Goal: Transaction & Acquisition: Purchase product/service

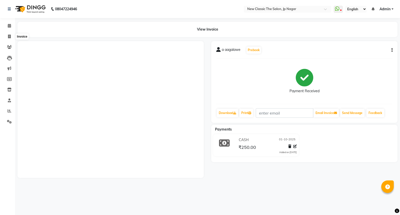
click at [7, 36] on span at bounding box center [9, 37] width 9 height 6
select select "4678"
select select "service"
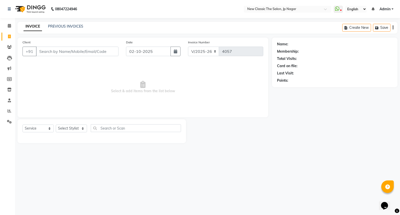
click at [46, 53] on input "Client" at bounding box center [77, 52] width 83 height 10
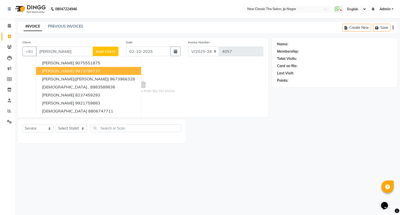
click at [65, 69] on span "VAIBHAV NIYOGI" at bounding box center [58, 70] width 32 height 5
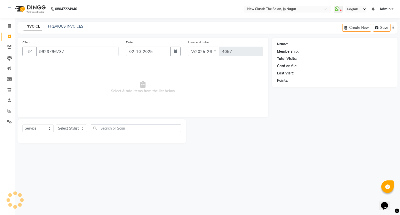
type input "9923796737"
click at [69, 129] on select "Select Stylist Amit [PERSON_NAME] [PERSON_NAME] [PERSON_NAME] Manager [PERSON_N…" at bounding box center [71, 128] width 31 height 8
select select "1: Object"
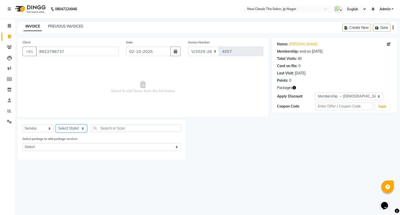
select select "27631"
click at [56, 125] on select "Select Stylist Amit [PERSON_NAME] [PERSON_NAME] [PERSON_NAME] Manager [PERSON_N…" at bounding box center [71, 128] width 31 height 8
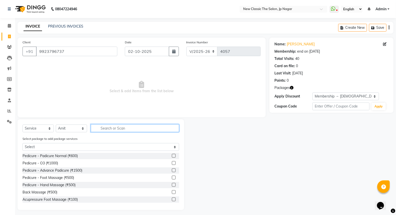
click at [105, 127] on input "text" at bounding box center [135, 128] width 88 height 8
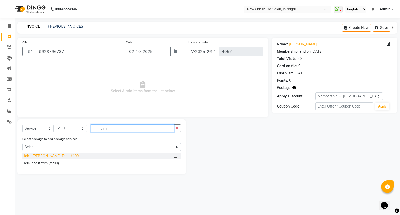
type input "trim"
click at [50, 156] on div "Hair - Beard Trim (₹100)" at bounding box center [51, 155] width 57 height 5
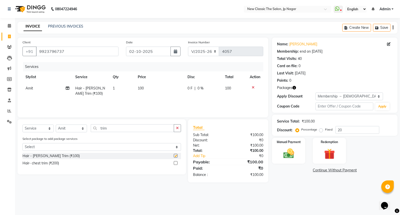
checkbox input "false"
click at [289, 151] on img at bounding box center [289, 153] width 18 height 13
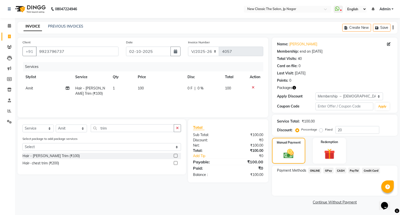
click at [315, 171] on span "ONLINE" at bounding box center [314, 170] width 13 height 6
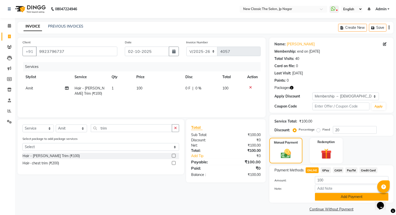
click at [330, 194] on button "Add Payment" at bounding box center [352, 197] width 74 height 8
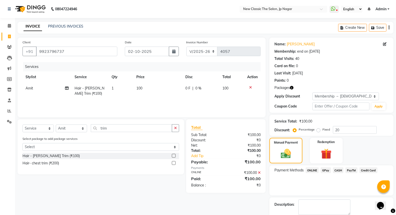
scroll to position [26, 0]
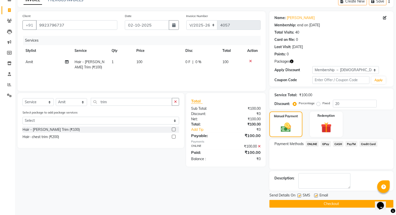
click at [335, 205] on button "Checkout" at bounding box center [331, 204] width 124 height 8
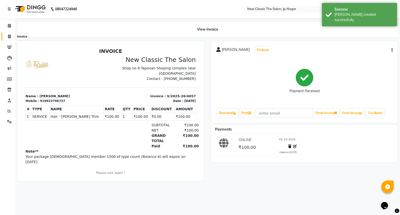
click at [9, 36] on icon at bounding box center [9, 37] width 3 height 4
select select "4678"
select select "service"
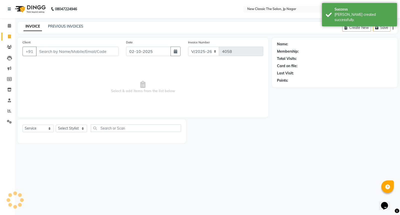
click at [59, 29] on div "PREVIOUS INVOICES" at bounding box center [65, 26] width 35 height 5
click at [59, 26] on link "PREVIOUS INVOICES" at bounding box center [65, 26] width 35 height 5
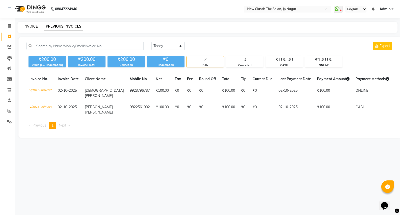
click at [32, 24] on link "INVOICE" at bounding box center [31, 26] width 14 height 5
select select "service"
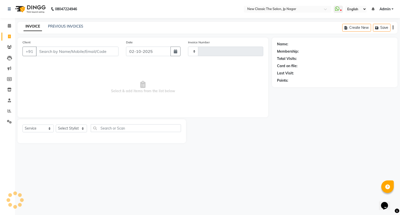
type input "4058"
select select "4678"
click at [57, 50] on input "Client" at bounding box center [77, 52] width 83 height 10
drag, startPoint x: 70, startPoint y: 128, endPoint x: 68, endPoint y: 131, distance: 3.8
click at [70, 128] on select "Select Stylist Amit [PERSON_NAME] [PERSON_NAME] [PERSON_NAME] Manager [PERSON_N…" at bounding box center [71, 128] width 31 height 8
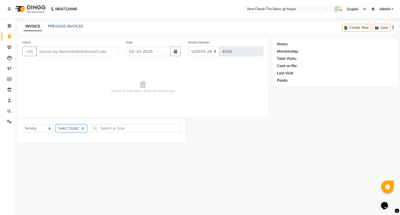
select select "27632"
click at [56, 125] on select "Select Stylist Amit [PERSON_NAME] [PERSON_NAME] [PERSON_NAME] Manager [PERSON_N…" at bounding box center [71, 128] width 31 height 8
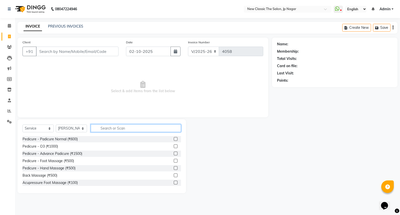
click at [113, 130] on input "text" at bounding box center [136, 128] width 90 height 8
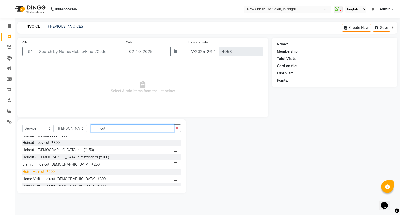
scroll to position [44, 0]
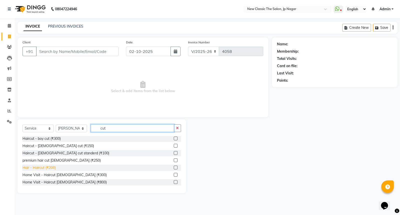
type input "cut"
click at [46, 167] on div "Hair - Haircut (₹200)" at bounding box center [39, 167] width 33 height 5
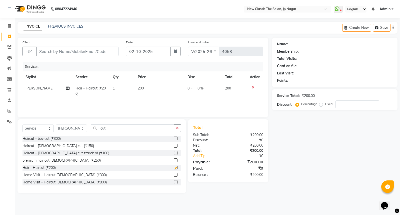
checkbox input "false"
click at [112, 129] on input "cut" at bounding box center [132, 128] width 83 height 8
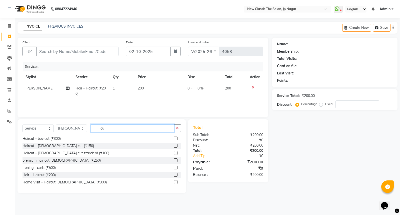
type input "c"
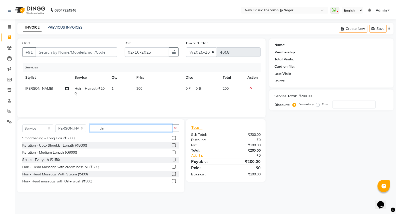
scroll to position [0, 0]
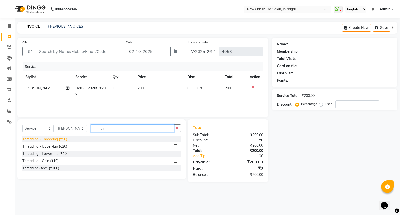
type input "thr"
click at [46, 141] on div "Threading - Threading (₹50)" at bounding box center [45, 138] width 45 height 5
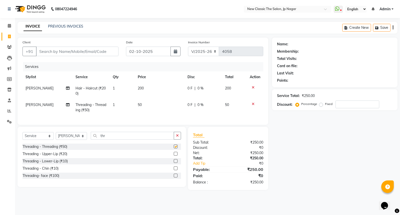
checkbox input "false"
click at [252, 104] on icon at bounding box center [253, 104] width 3 height 4
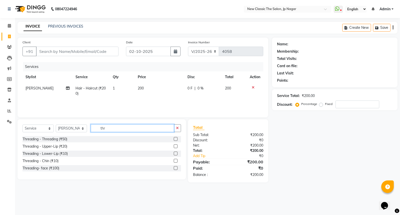
click at [124, 130] on input "thr" at bounding box center [132, 128] width 83 height 8
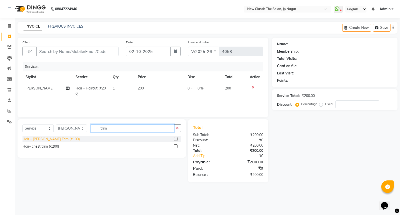
type input "trim"
click at [59, 138] on div "Hair - Beard Trim (₹100)" at bounding box center [51, 138] width 57 height 5
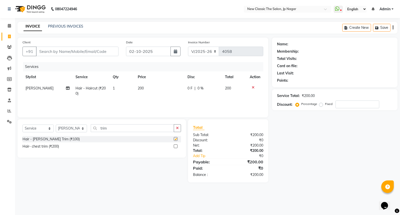
checkbox input "false"
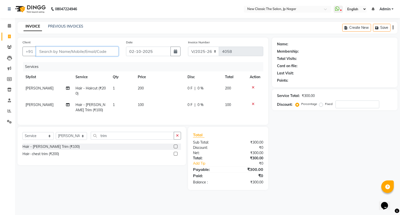
click at [44, 50] on input "Client" at bounding box center [77, 52] width 83 height 10
type input "9"
type input "0"
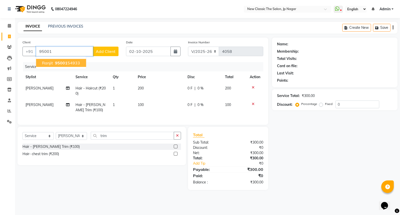
click at [68, 63] on ngb-highlight "95001 54933" at bounding box center [67, 62] width 26 height 5
type input "9500154933"
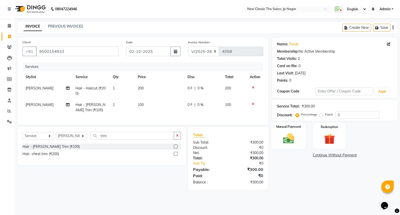
click at [286, 138] on img at bounding box center [289, 138] width 18 height 13
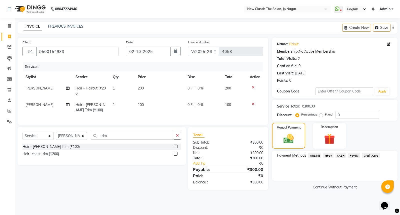
click at [314, 155] on span "ONLINE" at bounding box center [314, 155] width 13 height 6
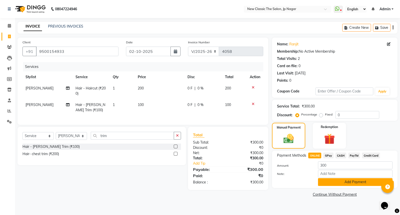
click at [341, 180] on button "Add Payment" at bounding box center [355, 182] width 75 height 8
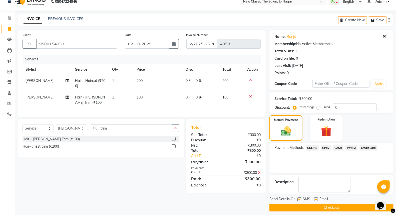
scroll to position [11, 0]
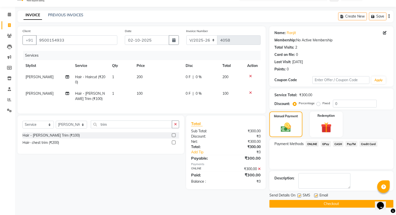
click at [328, 205] on button "Checkout" at bounding box center [331, 204] width 124 height 8
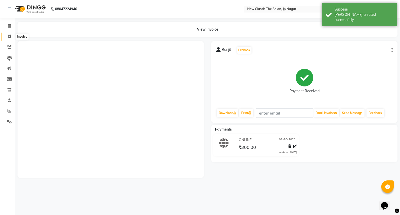
click at [8, 37] on icon at bounding box center [9, 37] width 3 height 4
select select "service"
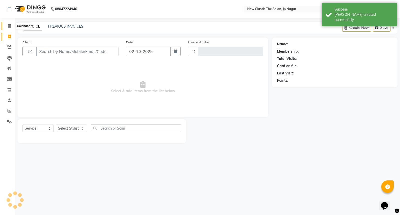
type input "4059"
select select "4678"
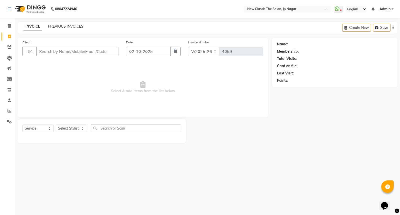
click at [59, 27] on link "PREVIOUS INVOICES" at bounding box center [65, 26] width 35 height 5
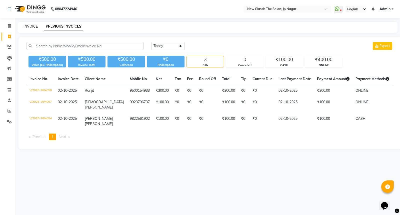
click at [27, 25] on link "INVOICE" at bounding box center [31, 26] width 14 height 5
select select "service"
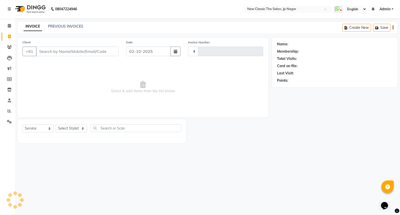
type input "4059"
select select "4678"
click at [70, 50] on input "Client" at bounding box center [77, 52] width 83 height 10
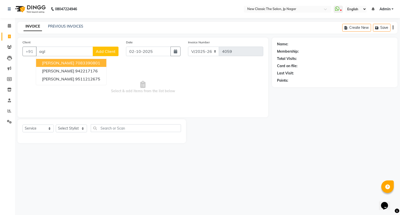
click at [68, 51] on input "agl" at bounding box center [64, 52] width 57 height 10
type input "a"
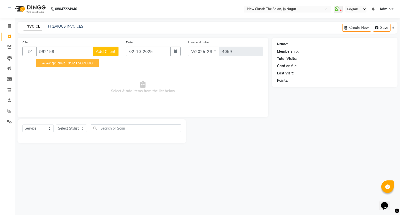
click at [66, 63] on button "a aagalawe 992158 7098" at bounding box center [67, 63] width 63 height 8
type input "9921587098"
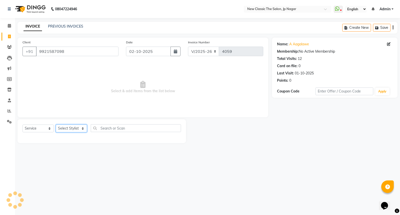
click at [70, 128] on select "Select Stylist Amit [PERSON_NAME] [PERSON_NAME] [PERSON_NAME] Manager [PERSON_N…" at bounding box center [71, 128] width 31 height 8
click at [389, 45] on icon at bounding box center [389, 44] width 4 height 4
select select "[DEMOGRAPHIC_DATA]"
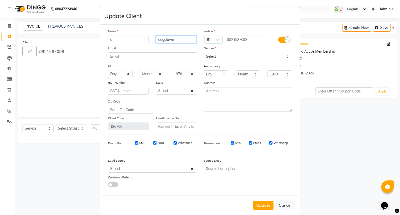
click at [164, 41] on input "aagalawe" at bounding box center [176, 40] width 41 height 8
click at [160, 40] on input "aaglawe" at bounding box center [176, 40] width 41 height 8
type input "[PERSON_NAME]"
click at [268, 204] on button "Update" at bounding box center [263, 204] width 20 height 9
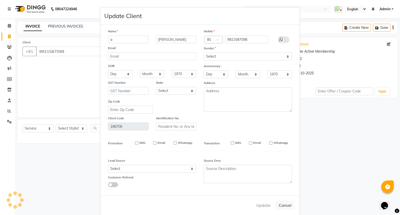
select select
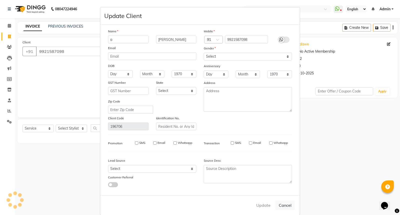
select select
checkbox input "false"
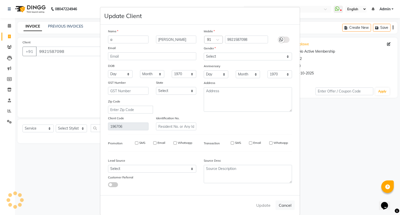
checkbox input "false"
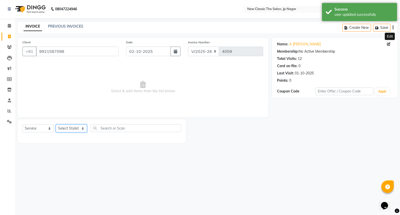
drag, startPoint x: 72, startPoint y: 128, endPoint x: 71, endPoint y: 131, distance: 2.9
click at [72, 128] on select "Select Stylist Amit [PERSON_NAME] [PERSON_NAME] [PERSON_NAME] Manager [PERSON_N…" at bounding box center [71, 128] width 31 height 8
select select "27632"
click at [56, 125] on select "Select Stylist Amit [PERSON_NAME] [PERSON_NAME] [PERSON_NAME] Manager [PERSON_N…" at bounding box center [71, 128] width 31 height 8
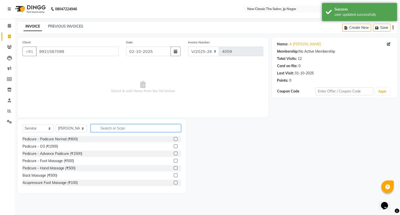
click at [103, 126] on input "text" at bounding box center [136, 128] width 90 height 8
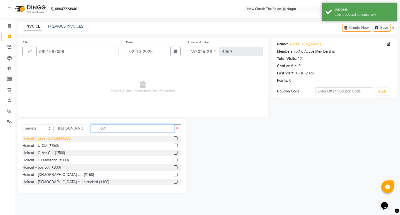
scroll to position [28, 0]
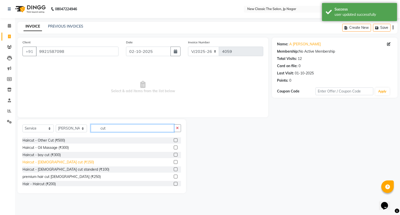
type input "cut"
drag, startPoint x: 46, startPoint y: 160, endPoint x: 68, endPoint y: 151, distance: 23.6
click at [47, 161] on div "Haircut - male cut (₹150)" at bounding box center [59, 161] width 72 height 5
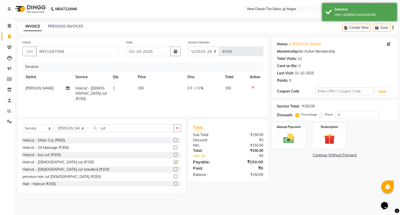
checkbox input "false"
click at [115, 130] on input "cut" at bounding box center [132, 128] width 83 height 8
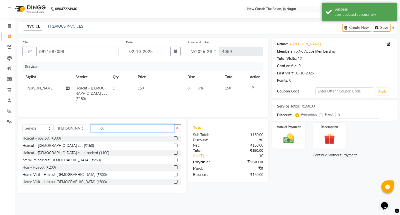
type input "c"
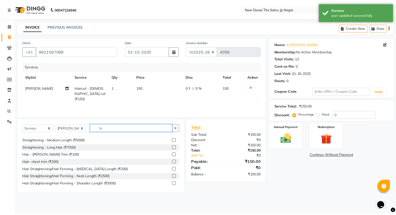
scroll to position [0, 0]
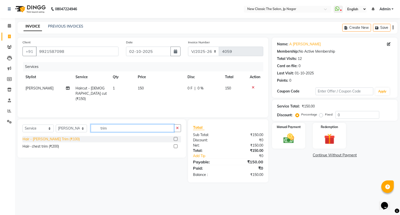
type input "trim"
click at [53, 138] on div "Hair - Beard Trim (₹100)" at bounding box center [51, 138] width 57 height 5
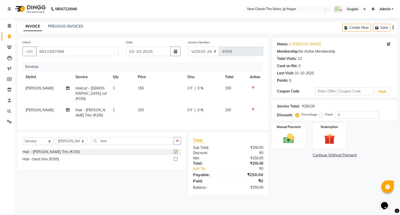
checkbox input "false"
click at [285, 136] on img at bounding box center [289, 138] width 18 height 13
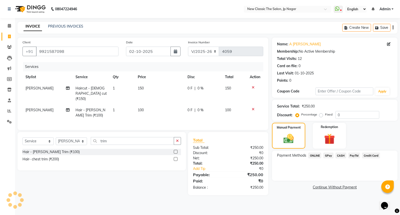
click at [342, 155] on span "CASH" at bounding box center [341, 155] width 11 height 6
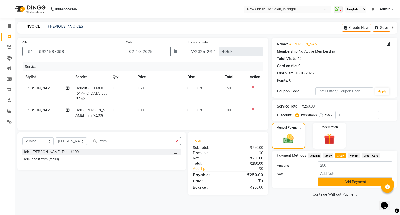
click at [349, 182] on button "Add Payment" at bounding box center [355, 182] width 75 height 8
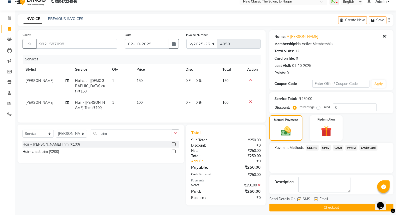
scroll to position [11, 0]
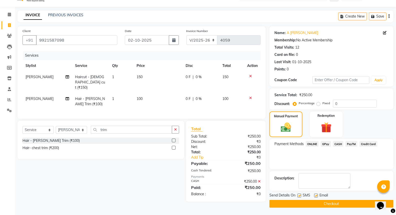
click at [337, 202] on button "Checkout" at bounding box center [331, 204] width 124 height 8
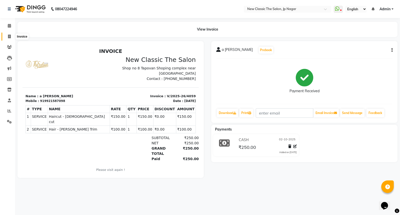
click at [8, 36] on icon at bounding box center [9, 37] width 3 height 4
select select "service"
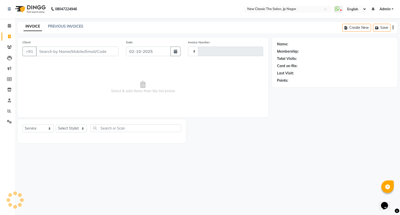
type input "4060"
select select "4678"
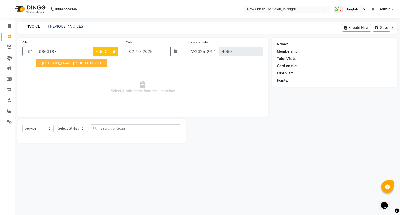
click at [57, 63] on span "samir tarsekar" at bounding box center [58, 62] width 32 height 5
type input "9860187570"
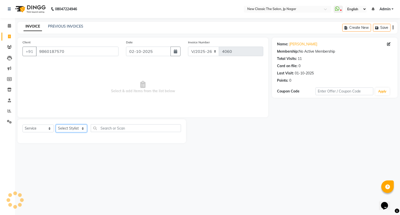
click at [69, 128] on select "Select Stylist Amit [PERSON_NAME] [PERSON_NAME] [PERSON_NAME] Manager [PERSON_N…" at bounding box center [71, 128] width 31 height 8
select select "27632"
click at [56, 125] on select "Select Stylist Amit [PERSON_NAME] [PERSON_NAME] [PERSON_NAME] Manager [PERSON_N…" at bounding box center [71, 128] width 31 height 8
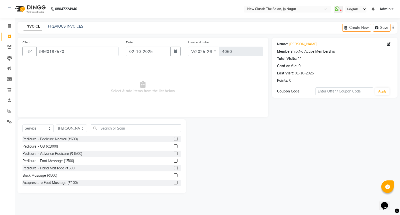
click at [108, 123] on div "Select Service Product Membership Package Voucher Prepaid Gift Card Select Styl…" at bounding box center [102, 156] width 169 height 74
click at [108, 127] on input "text" at bounding box center [136, 128] width 90 height 8
click at [111, 129] on input "text" at bounding box center [136, 128] width 90 height 8
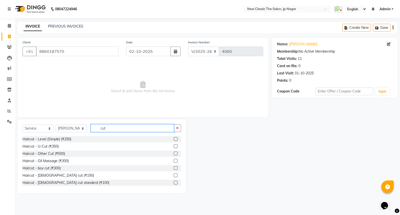
scroll to position [28, 0]
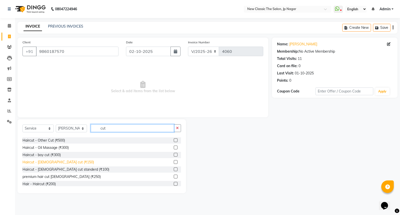
type input "cut"
click at [54, 162] on div "Haircut - male cut (₹150)" at bounding box center [59, 161] width 72 height 5
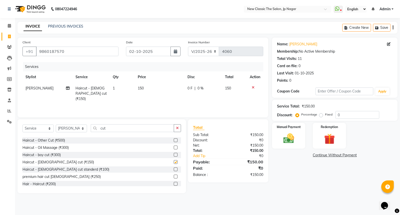
checkbox input "false"
click at [142, 124] on div "Select Service Product Membership Package Voucher Prepaid Gift Card Select Styl…" at bounding box center [102, 156] width 169 height 74
click at [141, 129] on input "cut" at bounding box center [132, 128] width 83 height 8
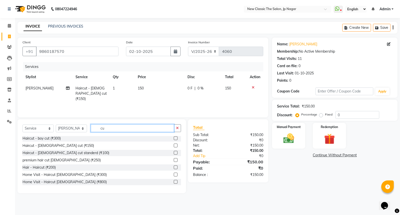
type input "c"
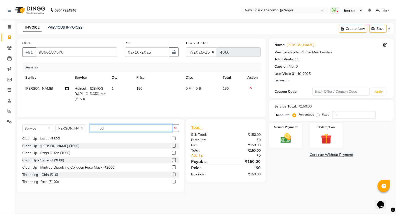
scroll to position [0, 0]
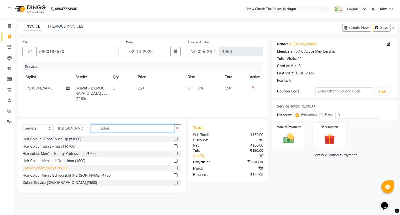
type input "colou"
click at [50, 169] on div "Colour Service men's (₹200)" at bounding box center [45, 167] width 45 height 5
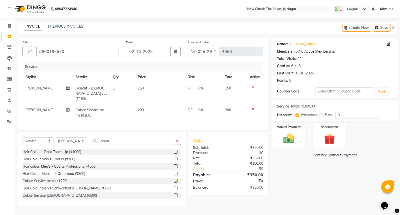
checkbox input "false"
drag, startPoint x: 182, startPoint y: 107, endPoint x: 187, endPoint y: 107, distance: 4.5
click at [183, 108] on td "200" at bounding box center [160, 112] width 50 height 17
select select "27632"
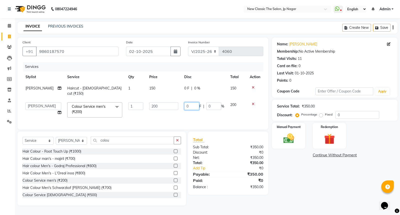
click at [188, 102] on input "0" at bounding box center [191, 106] width 15 height 8
type input "50"
click at [213, 115] on td "50 F | 0 %" at bounding box center [204, 109] width 46 height 21
select select "27632"
click at [284, 138] on img at bounding box center [289, 138] width 18 height 13
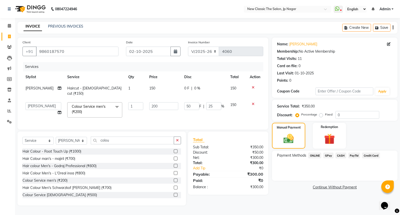
click at [342, 155] on span "CASH" at bounding box center [341, 155] width 11 height 6
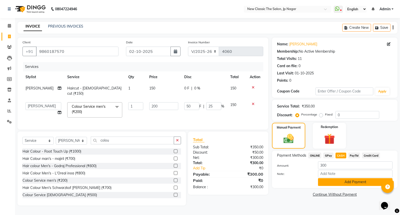
click at [342, 183] on button "Add Payment" at bounding box center [355, 182] width 75 height 8
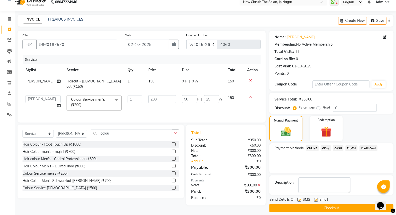
scroll to position [11, 0]
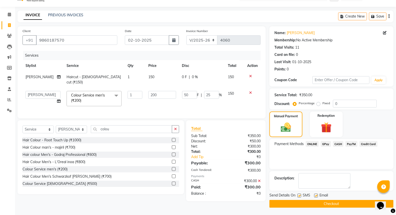
click at [328, 201] on button "Checkout" at bounding box center [331, 204] width 124 height 8
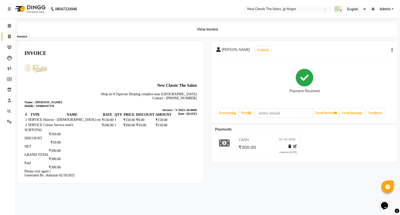
click at [8, 36] on icon at bounding box center [9, 37] width 3 height 4
select select "service"
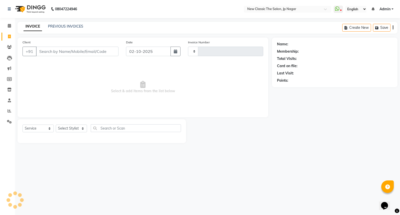
type input "4061"
select select "4678"
click at [46, 54] on input "Client" at bounding box center [77, 52] width 83 height 10
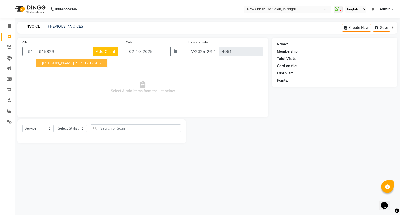
click at [46, 61] on span "Raman tekade" at bounding box center [58, 62] width 32 height 5
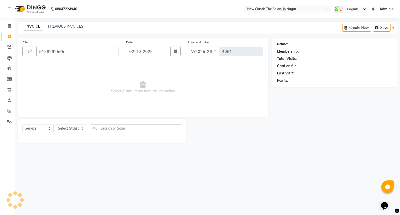
type input "9158292565"
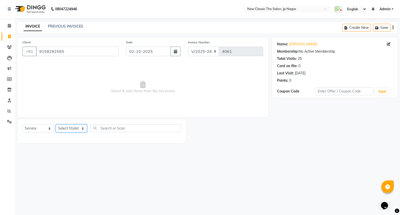
click at [70, 128] on select "Select Stylist Amit [PERSON_NAME] [PERSON_NAME] [PERSON_NAME] Manager [PERSON_N…" at bounding box center [71, 128] width 31 height 8
select select "27632"
click at [56, 125] on select "Select Stylist Amit [PERSON_NAME] [PERSON_NAME] [PERSON_NAME] Manager [PERSON_N…" at bounding box center [71, 128] width 31 height 8
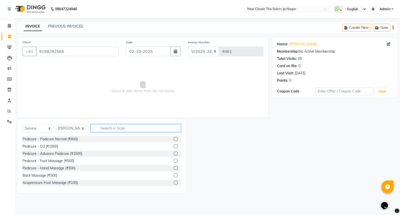
click at [99, 129] on input "text" at bounding box center [136, 128] width 90 height 8
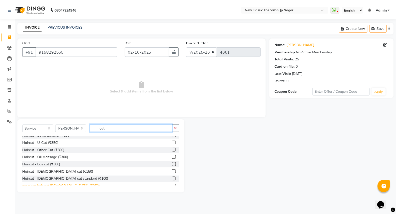
scroll to position [28, 0]
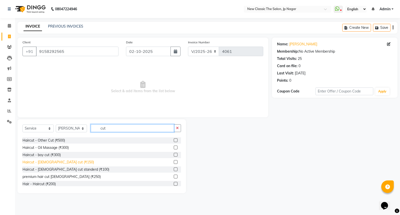
type input "cut"
click at [46, 161] on div "Haircut - male cut (₹150)" at bounding box center [59, 161] width 72 height 5
checkbox input "false"
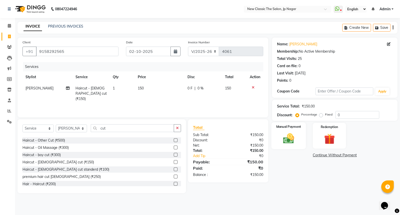
click at [285, 131] on div "Manual Payment" at bounding box center [289, 135] width 35 height 27
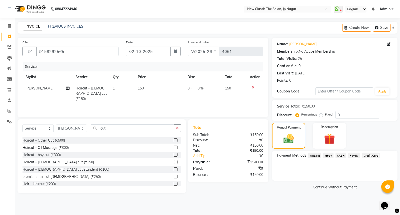
click at [340, 156] on span "CASH" at bounding box center [341, 155] width 11 height 6
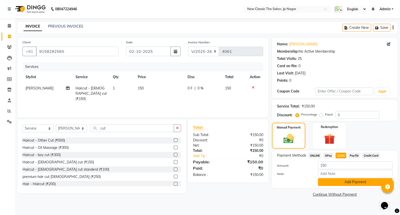
click at [331, 185] on button "Add Payment" at bounding box center [355, 182] width 75 height 8
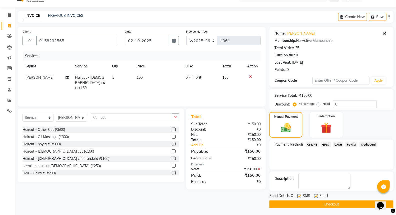
scroll to position [11, 0]
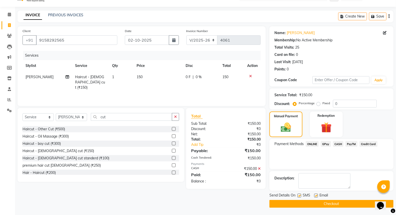
click at [323, 203] on button "Checkout" at bounding box center [331, 204] width 124 height 8
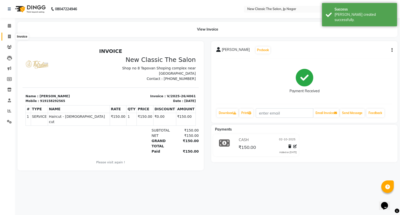
click at [7, 36] on span at bounding box center [9, 37] width 9 height 6
select select "4678"
select select "service"
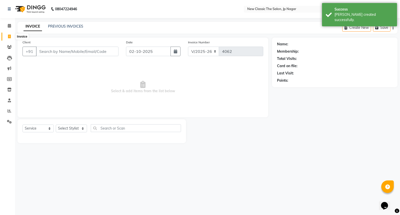
click at [7, 34] on span at bounding box center [9, 37] width 9 height 6
select select "4678"
select select "service"
click at [9, 36] on icon at bounding box center [9, 37] width 3 height 4
select select "4678"
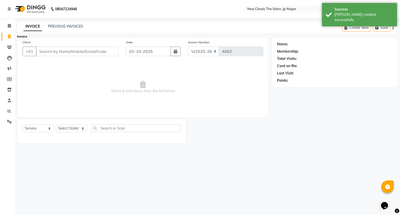
select select "service"
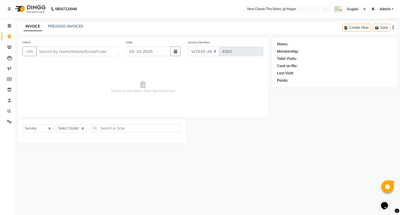
click at [65, 53] on input "Client" at bounding box center [77, 52] width 83 height 10
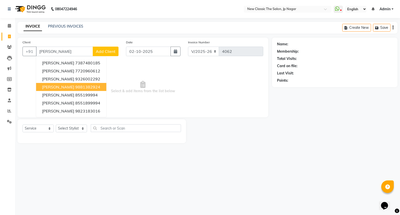
click at [67, 87] on span "Tanmay Sarkar" at bounding box center [58, 86] width 32 height 5
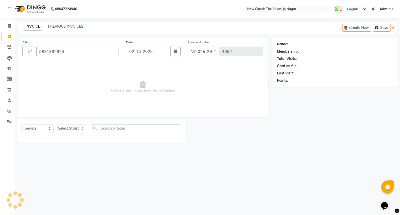
type input "9881382924"
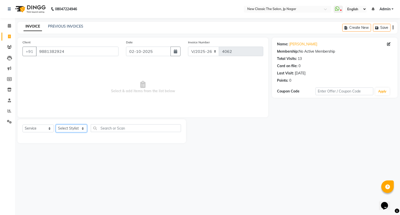
drag, startPoint x: 76, startPoint y: 130, endPoint x: 74, endPoint y: 133, distance: 3.2
click at [74, 133] on div "Select Service Product Membership Package Voucher Prepaid Gift Card Select Styl…" at bounding box center [102, 130] width 159 height 12
select select "27780"
click at [56, 125] on select "Select Stylist Amit [PERSON_NAME] [PERSON_NAME] [PERSON_NAME] Manager [PERSON_N…" at bounding box center [71, 128] width 31 height 8
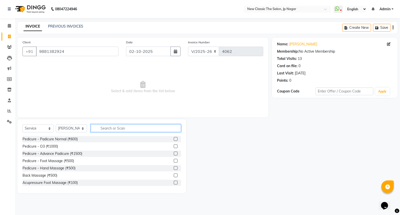
click at [111, 127] on input "text" at bounding box center [136, 128] width 90 height 8
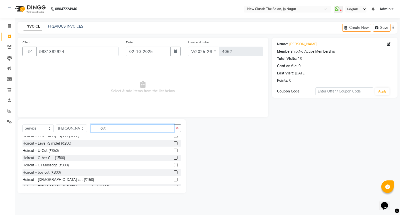
scroll to position [28, 0]
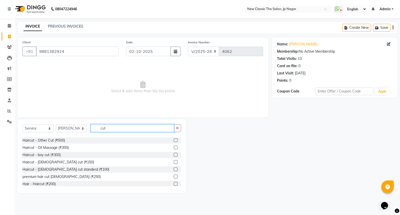
type input "cut"
click at [174, 162] on label at bounding box center [176, 162] width 4 height 4
click at [174, 162] on input "checkbox" at bounding box center [175, 161] width 3 height 3
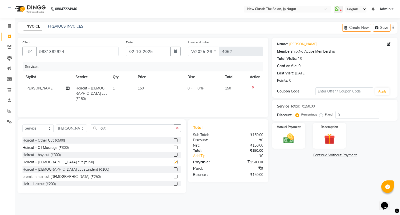
checkbox input "false"
click at [177, 129] on icon "button" at bounding box center [177, 128] width 3 height 4
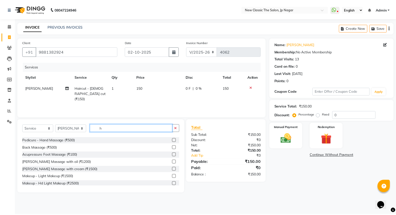
scroll to position [0, 0]
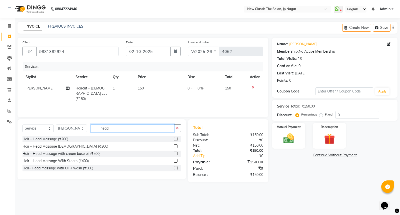
type input "head"
click at [175, 139] on label at bounding box center [176, 139] width 4 height 4
click at [175, 139] on input "checkbox" at bounding box center [175, 138] width 3 height 3
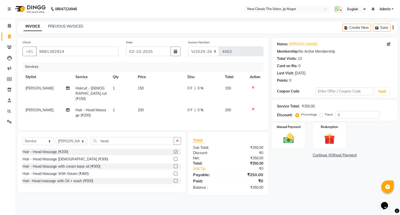
checkbox input "false"
click at [288, 142] on img at bounding box center [289, 138] width 18 height 13
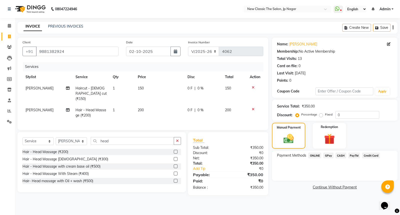
click at [340, 156] on span "CASH" at bounding box center [341, 155] width 11 height 6
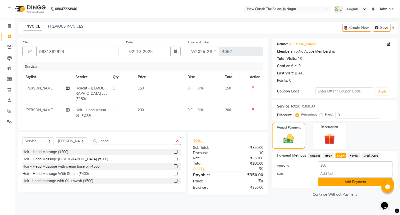
click at [341, 183] on button "Add Payment" at bounding box center [355, 182] width 75 height 8
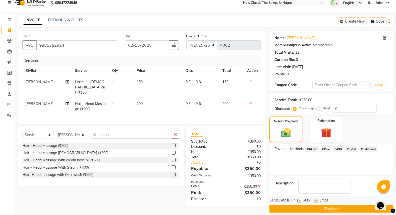
scroll to position [11, 0]
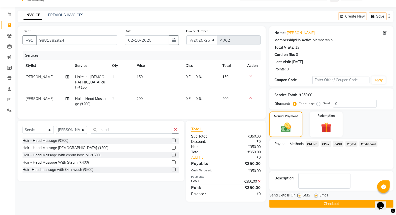
click at [329, 204] on button "Checkout" at bounding box center [331, 204] width 124 height 8
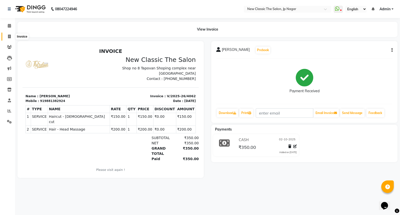
click at [7, 37] on span at bounding box center [9, 37] width 9 height 6
select select "service"
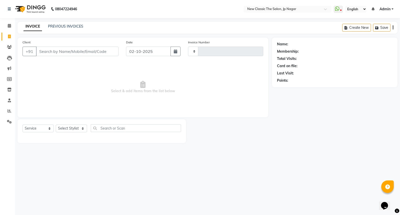
type input "4063"
select select "4678"
click at [50, 49] on input "Client" at bounding box center [77, 52] width 83 height 10
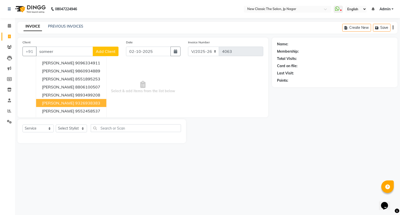
click at [58, 104] on span "SAMEER CHALKHURE" at bounding box center [58, 102] width 32 height 5
type input "9326938383"
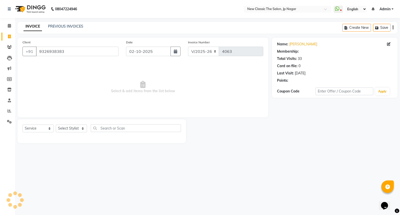
select select "1: Object"
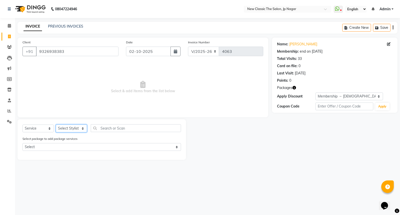
click at [69, 129] on select "Select Stylist Amit [PERSON_NAME] [PERSON_NAME] [PERSON_NAME] Manager [PERSON_N…" at bounding box center [71, 128] width 31 height 8
select select "27631"
click at [56, 125] on select "Select Stylist Amit [PERSON_NAME] [PERSON_NAME] [PERSON_NAME] Manager [PERSON_N…" at bounding box center [71, 128] width 31 height 8
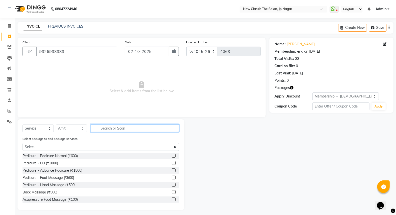
click at [100, 130] on input "text" at bounding box center [135, 128] width 88 height 8
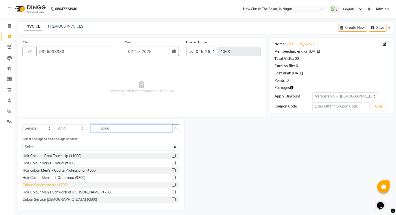
type input "colou"
click at [58, 185] on div "Colour Service men's (₹200)" at bounding box center [45, 184] width 45 height 5
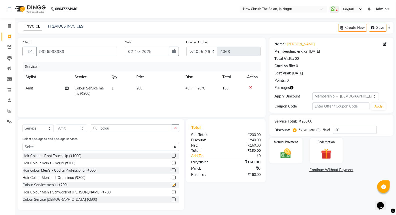
checkbox input "false"
click at [185, 92] on td "40 F | 20 %" at bounding box center [200, 91] width 37 height 17
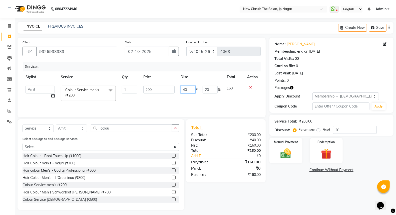
drag, startPoint x: 187, startPoint y: 89, endPoint x: 170, endPoint y: 90, distance: 16.3
click at [170, 90] on tr "Amit Amol Anil Kirti Komal Manager Prachi Rina Shital Smita surendra Colour Ser…" at bounding box center [142, 93] width 238 height 21
type input "100"
click at [178, 96] on tr "Amit Colour Service men's (₹200) 1 200 100 F | 50 % 100" at bounding box center [142, 91] width 238 height 17
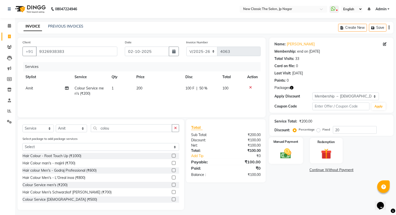
click at [291, 156] on img at bounding box center [286, 153] width 18 height 13
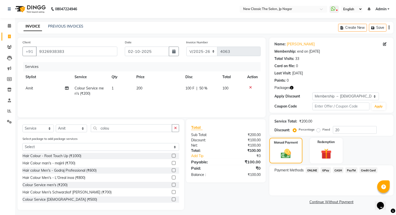
click at [310, 171] on span "ONLINE" at bounding box center [312, 170] width 13 height 6
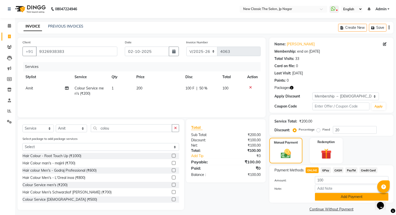
click at [330, 194] on button "Add Payment" at bounding box center [352, 197] width 74 height 8
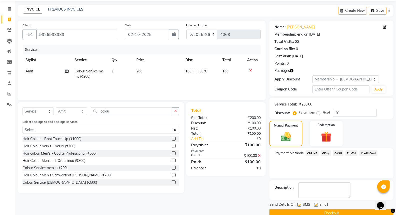
scroll to position [26, 0]
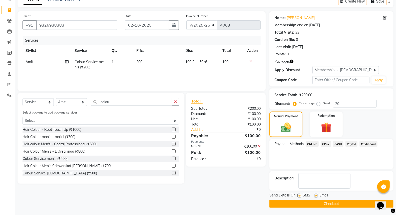
click at [334, 204] on button "Checkout" at bounding box center [331, 204] width 124 height 8
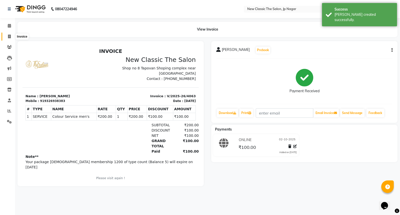
click at [8, 37] on icon at bounding box center [9, 37] width 3 height 4
select select "4678"
select select "service"
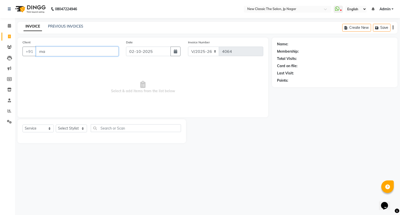
type input "m"
type input "9"
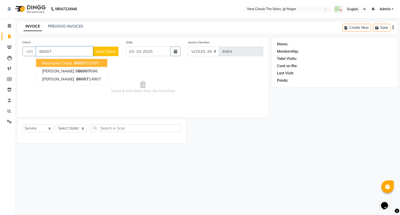
click at [88, 65] on ngb-highlight "86007 02505" at bounding box center [86, 62] width 26 height 5
type input "8600702505"
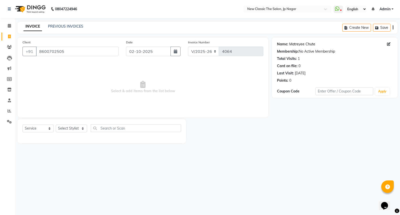
click at [310, 44] on link "Matreyee Chute" at bounding box center [302, 44] width 26 height 5
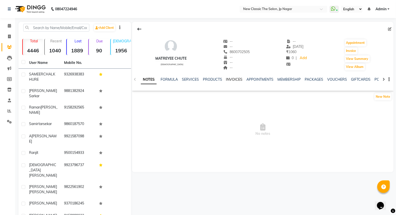
click at [235, 80] on link "INVOICES" at bounding box center [234, 79] width 17 height 5
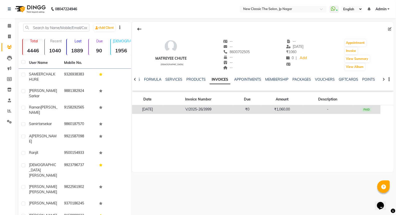
click at [214, 112] on td "V/2025-26/3999" at bounding box center [198, 109] width 70 height 9
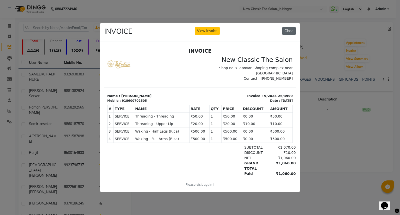
click at [293, 31] on button "Close" at bounding box center [289, 31] width 14 height 8
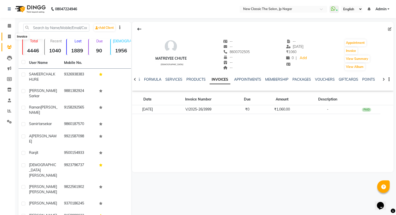
click at [9, 36] on icon at bounding box center [9, 37] width 3 height 4
select select "service"
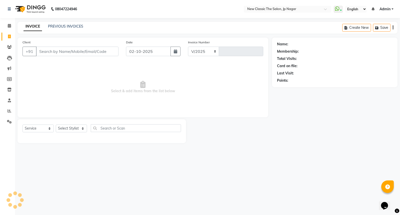
select select "4678"
type input "4064"
click at [72, 51] on input "Client" at bounding box center [77, 52] width 83 height 10
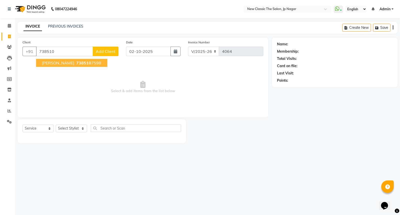
drag, startPoint x: 71, startPoint y: 62, endPoint x: 69, endPoint y: 64, distance: 2.9
click at [71, 62] on span "avadhu jahagirdar" at bounding box center [58, 62] width 32 height 5
type input "7385107598"
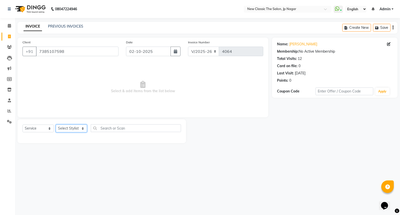
click at [69, 129] on select "Select Stylist Amit [PERSON_NAME] [PERSON_NAME] [PERSON_NAME] Manager [PERSON_N…" at bounding box center [71, 128] width 31 height 8
select select "27632"
click at [56, 125] on select "Select Stylist Amit [PERSON_NAME] [PERSON_NAME] [PERSON_NAME] Manager [PERSON_N…" at bounding box center [71, 128] width 31 height 8
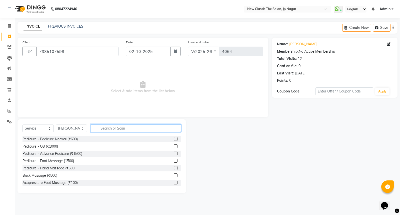
click at [111, 128] on input "text" at bounding box center [136, 128] width 90 height 8
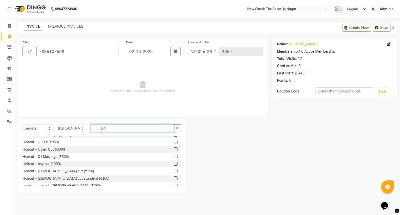
scroll to position [44, 0]
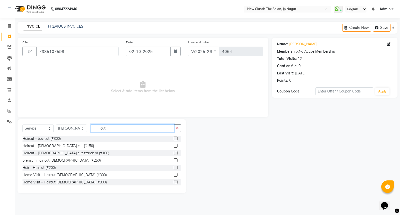
type input "cut"
click at [174, 144] on label at bounding box center [176, 146] width 4 height 4
click at [174, 144] on input "checkbox" at bounding box center [175, 145] width 3 height 3
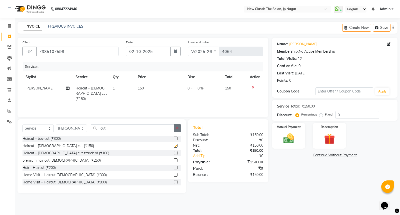
checkbox input "false"
click at [177, 129] on icon "button" at bounding box center [177, 128] width 3 height 4
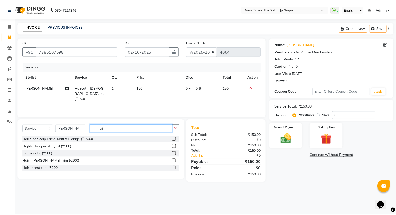
scroll to position [0, 0]
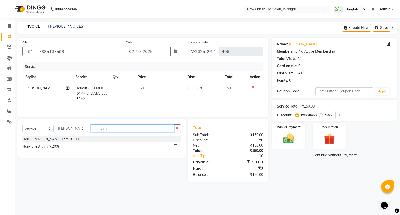
type input "trim"
click at [175, 139] on label at bounding box center [176, 139] width 4 height 4
click at [175, 139] on input "checkbox" at bounding box center [175, 138] width 3 height 3
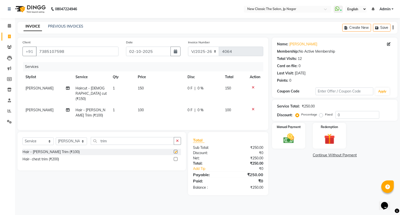
checkbox input "false"
click at [289, 140] on img at bounding box center [289, 138] width 18 height 13
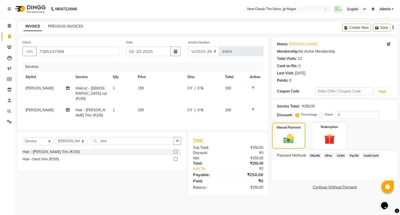
click at [356, 155] on span "PayTM" at bounding box center [354, 155] width 12 height 6
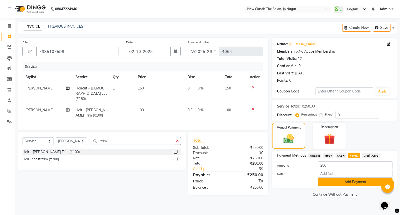
click at [355, 181] on button "Add Payment" at bounding box center [355, 182] width 75 height 8
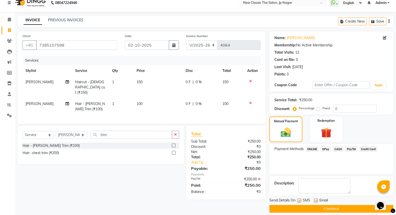
scroll to position [11, 0]
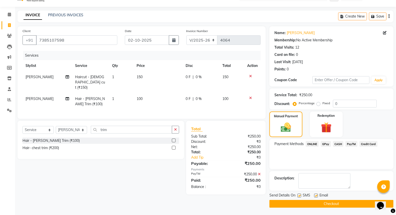
click at [349, 202] on button "Checkout" at bounding box center [331, 204] width 124 height 8
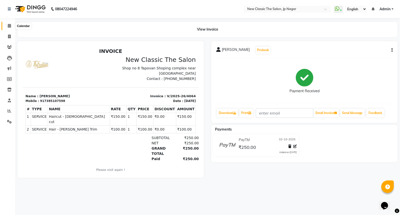
click at [8, 26] on icon at bounding box center [9, 26] width 3 height 4
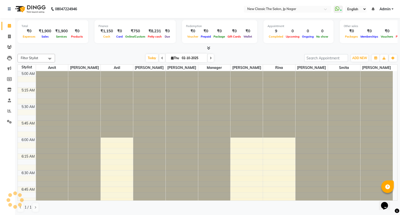
scroll to position [464, 0]
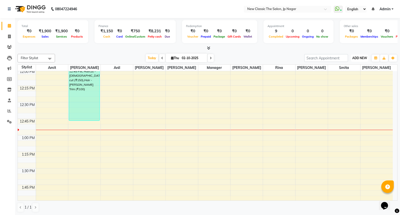
click at [363, 58] on span "ADD NEW" at bounding box center [359, 58] width 15 height 4
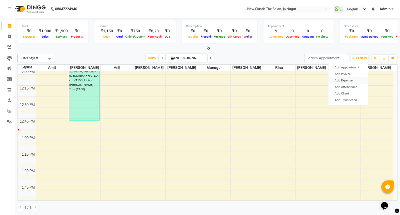
click at [349, 81] on link "Add Expense" at bounding box center [349, 80] width 40 height 7
select select "1"
select select "3512"
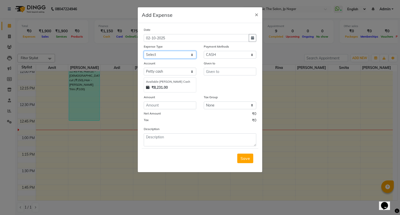
click at [166, 54] on select "Select Advance Salary Bank charges Car maintenance Cash transfer to bank Cash t…" at bounding box center [170, 55] width 53 height 8
select select "4"
click at [144, 51] on select "Select Advance Salary Bank charges Car maintenance Cash transfer to bank Cash t…" at bounding box center [170, 55] width 53 height 8
click at [229, 72] on input "text" at bounding box center [230, 72] width 53 height 8
type input "plumber"
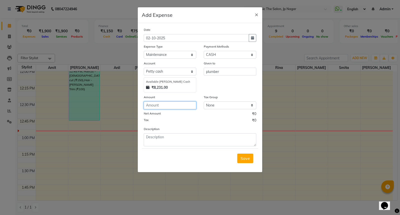
click at [169, 104] on input "number" at bounding box center [170, 105] width 53 height 8
type input "200"
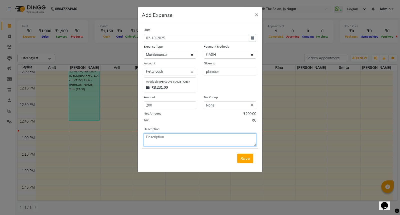
click at [180, 139] on textarea at bounding box center [200, 139] width 113 height 13
type textarea "plumbing"
click at [243, 156] on span "Save" at bounding box center [246, 158] width 10 height 5
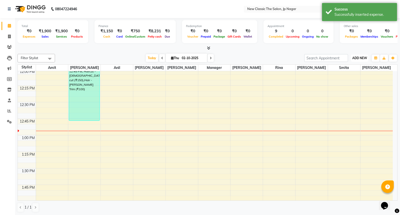
click at [361, 57] on span "ADD NEW" at bounding box center [359, 58] width 15 height 4
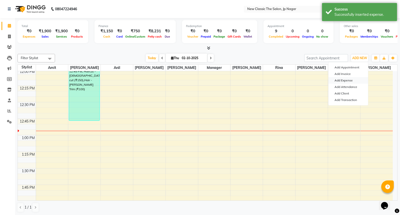
click at [346, 80] on link "Add Expense" at bounding box center [349, 80] width 40 height 7
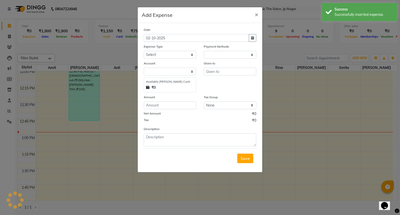
select select "1"
select select "3512"
click at [170, 54] on select "Select Advance Salary Bank charges Car maintenance Cash transfer to bank Cash t…" at bounding box center [170, 55] width 53 height 8
select select "9"
click at [144, 51] on select "Select Advance Salary Bank charges Car maintenance Cash transfer to bank Cash t…" at bounding box center [170, 55] width 53 height 8
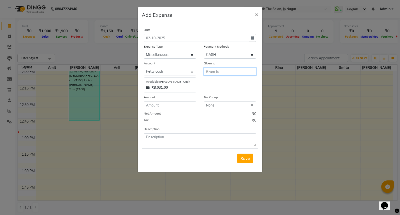
click at [221, 69] on input "text" at bounding box center [230, 72] width 53 height 8
type input "postmwomen"
click at [176, 108] on input "number" at bounding box center [170, 105] width 53 height 8
type input "100"
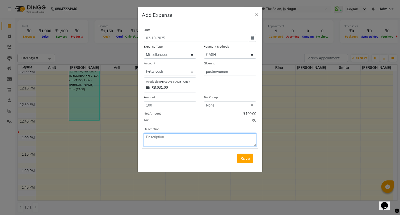
click at [174, 141] on textarea at bounding box center [200, 139] width 113 height 13
type textarea "gift"
click at [246, 162] on button "Save" at bounding box center [245, 158] width 16 height 10
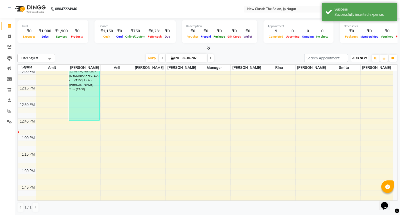
click at [362, 58] on span "ADD NEW" at bounding box center [359, 58] width 15 height 4
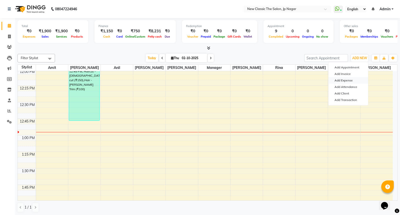
click at [342, 80] on link "Add Expense" at bounding box center [349, 80] width 40 height 7
select select "1"
select select "3512"
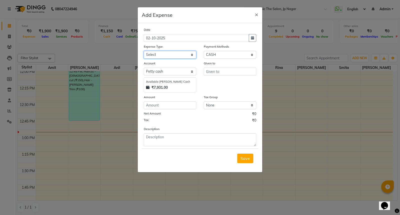
click at [165, 53] on select "Select Advance Salary Bank charges Car maintenance Cash transfer to bank Cash t…" at bounding box center [170, 55] width 53 height 8
select select "9"
click at [144, 51] on select "Select Advance Salary Bank charges Car maintenance Cash transfer to bank Cash t…" at bounding box center [170, 55] width 53 height 8
click at [223, 71] on input "text" at bounding box center [230, 72] width 53 height 8
type input "p"
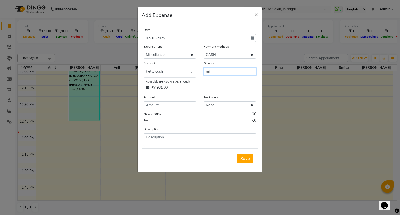
type input "mish"
click at [177, 106] on input "number" at bounding box center [170, 105] width 53 height 8
type input "2"
type input "30"
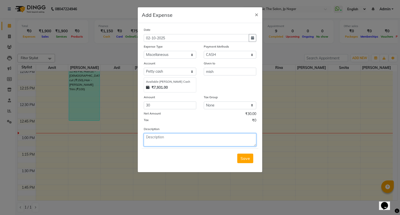
click at [172, 141] on textarea at bounding box center [200, 139] width 113 height 13
type textarea "personal"
click at [247, 158] on span "Save" at bounding box center [246, 158] width 10 height 5
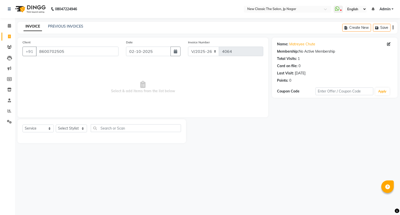
select select "4678"
select select "service"
click at [89, 51] on input "8600702505" at bounding box center [77, 52] width 83 height 10
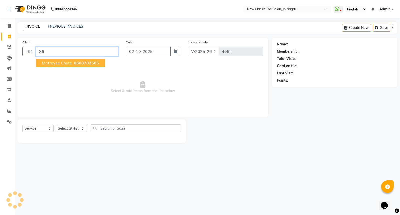
type input "8"
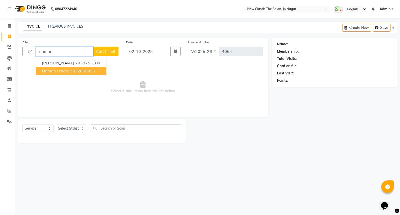
click at [63, 70] on span "Naman Halaie" at bounding box center [55, 70] width 27 height 5
type input "9322659995"
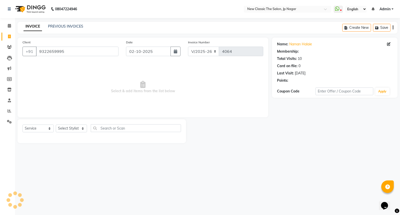
select select "1: Object"
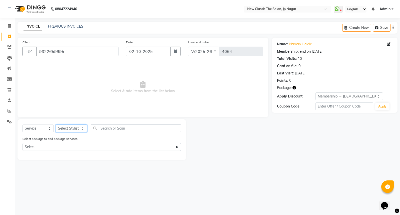
click at [72, 128] on select "Select Stylist Amit [PERSON_NAME] [PERSON_NAME] [PERSON_NAME] Manager [PERSON_N…" at bounding box center [71, 128] width 31 height 8
select select "27632"
click at [56, 125] on select "Select Stylist Amit [PERSON_NAME] [PERSON_NAME] [PERSON_NAME] Manager [PERSON_N…" at bounding box center [71, 128] width 31 height 8
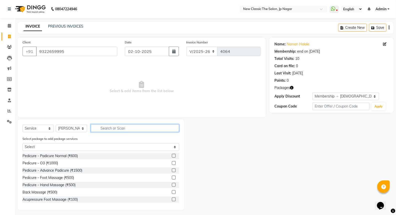
click at [130, 128] on input "text" at bounding box center [135, 128] width 88 height 8
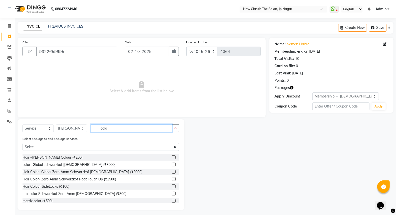
scroll to position [88, 0]
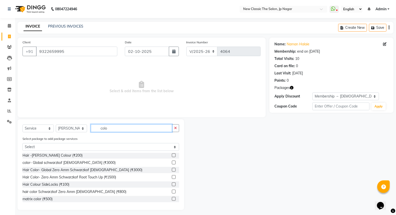
type input "colo"
click at [172, 198] on label at bounding box center [174, 199] width 4 height 4
click at [172, 198] on input "checkbox" at bounding box center [173, 198] width 3 height 3
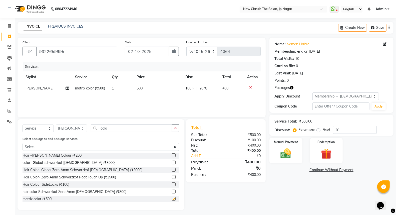
checkbox input "false"
click at [286, 156] on img at bounding box center [286, 153] width 18 height 13
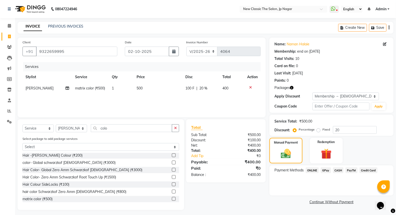
click at [313, 171] on span "ONLINE" at bounding box center [312, 170] width 13 height 6
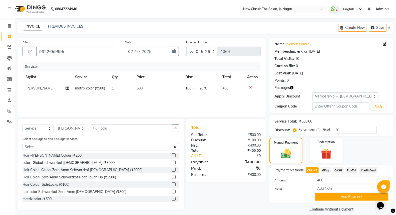
click at [325, 194] on button "Add Payment" at bounding box center [352, 197] width 74 height 8
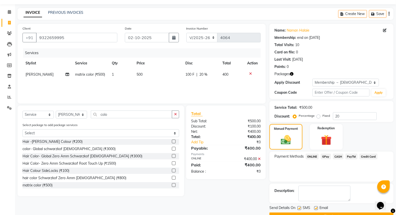
scroll to position [26, 0]
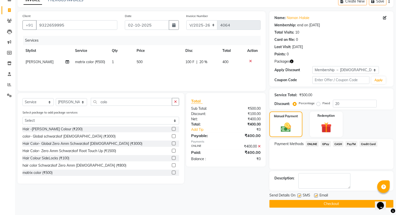
click at [324, 204] on button "Checkout" at bounding box center [331, 204] width 124 height 8
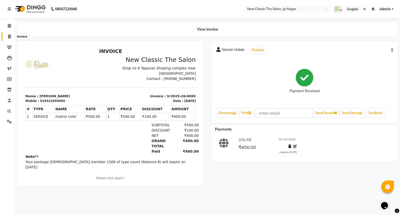
click at [9, 36] on icon at bounding box center [9, 37] width 3 height 4
select select "service"
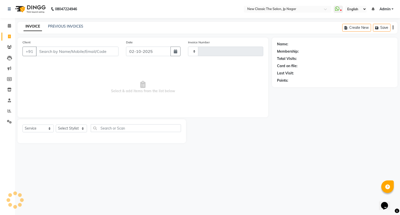
type input "4066"
select select "4678"
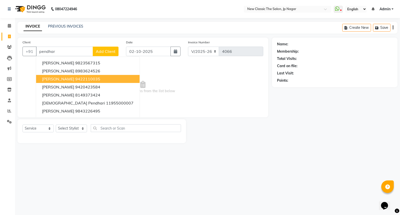
click at [74, 79] on span "PRASAD PENDHARKAR" at bounding box center [58, 78] width 32 height 5
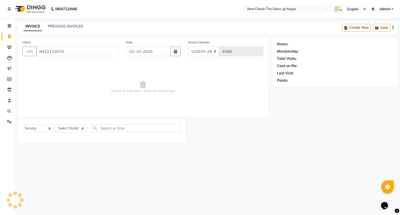
type input "9422110035"
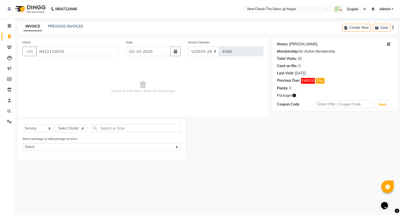
click at [303, 44] on link "Prasad Pendharkar" at bounding box center [303, 44] width 28 height 5
click at [72, 129] on select "Select Stylist Amit [PERSON_NAME] [PERSON_NAME] [PERSON_NAME] Manager [PERSON_N…" at bounding box center [71, 128] width 31 height 8
select select "27780"
click at [56, 125] on select "Select Stylist Amit [PERSON_NAME] [PERSON_NAME] [PERSON_NAME] Manager [PERSON_N…" at bounding box center [71, 128] width 31 height 8
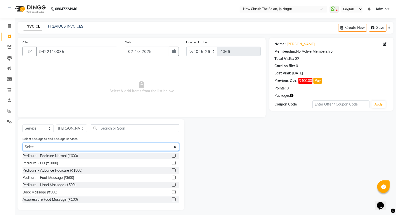
click at [109, 144] on select "Select Inaugural OFFER Prasad Pendharkar 1500" at bounding box center [101, 147] width 157 height 8
select select "1: Object"
click at [23, 143] on select "Select Inaugural OFFER Prasad Pendharkar 1500" at bounding box center [101, 147] width 157 height 8
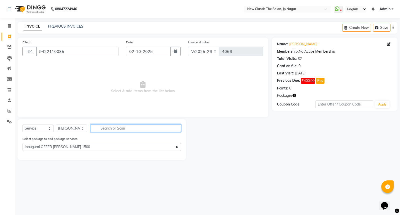
click at [114, 128] on input "text" at bounding box center [136, 128] width 90 height 8
click at [36, 128] on select "Select Service Product Membership Package Voucher Prepaid Gift Card" at bounding box center [38, 128] width 31 height 8
click at [23, 125] on select "Select Service Product Membership Package Voucher Prepaid Gift Card" at bounding box center [38, 128] width 31 height 8
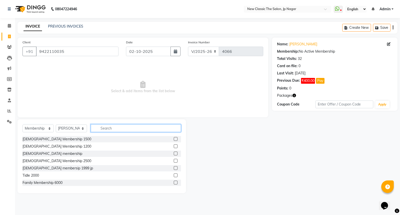
click at [116, 128] on input "text" at bounding box center [136, 128] width 90 height 8
click at [174, 139] on label at bounding box center [176, 139] width 4 height 4
click at [174, 139] on input "checkbox" at bounding box center [175, 138] width 3 height 3
select select "select"
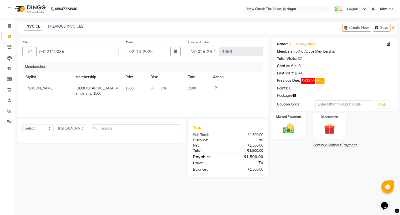
click at [286, 131] on img at bounding box center [289, 128] width 18 height 13
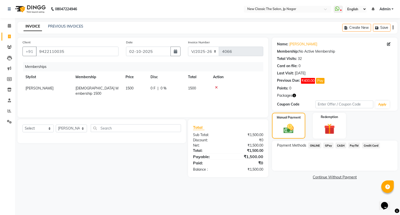
click at [353, 145] on span "PayTM" at bounding box center [354, 145] width 12 height 6
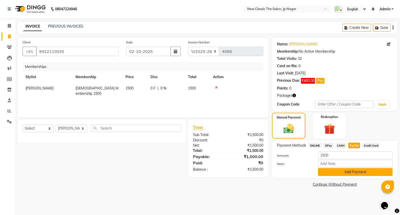
click at [349, 173] on button "Add Payment" at bounding box center [355, 172] width 75 height 8
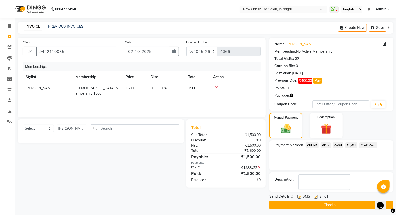
click at [332, 206] on button "Checkout" at bounding box center [331, 205] width 124 height 8
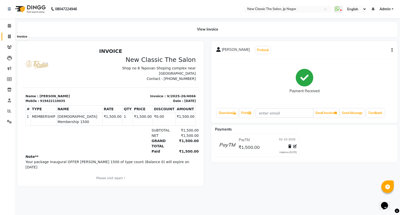
click at [8, 36] on icon at bounding box center [9, 37] width 3 height 4
select select "service"
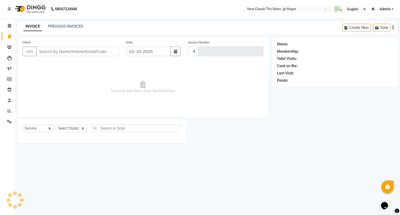
type input "4067"
select select "4678"
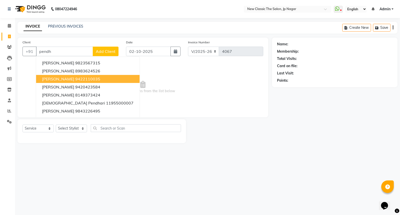
click at [74, 77] on span "PRASAD PENDHARKAR" at bounding box center [58, 78] width 32 height 5
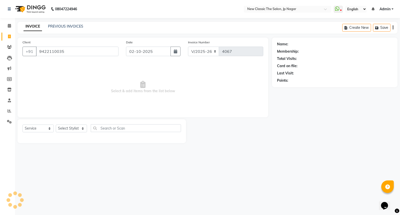
type input "9422110035"
select select "1: Object"
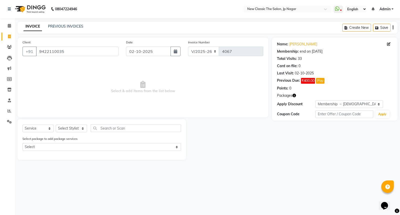
click at [295, 93] on button "button" at bounding box center [295, 95] width 4 height 5
click at [253, 123] on div at bounding box center [229, 139] width 86 height 41
click at [294, 96] on icon "button" at bounding box center [295, 96] width 4 height 4
click at [262, 124] on div at bounding box center [229, 139] width 86 height 41
click at [300, 44] on link "Prasad Pendharkar" at bounding box center [303, 44] width 28 height 5
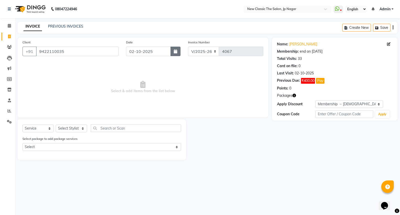
click at [175, 50] on icon "button" at bounding box center [176, 51] width 4 height 4
select select "10"
select select "2025"
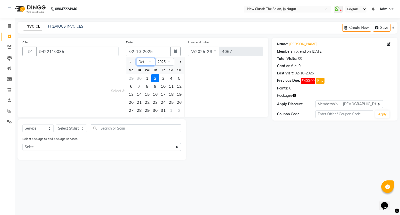
click at [142, 62] on select "Jan Feb Mar Apr May Jun Jul Aug Sep Oct Nov Dec" at bounding box center [145, 62] width 19 height 8
select select "8"
click at [136, 58] on select "Jan Feb Mar Apr May Jun Jul Aug Sep Oct Nov Dec" at bounding box center [145, 62] width 19 height 8
click at [148, 85] on div "6" at bounding box center [147, 86] width 8 height 8
type input "06-08-2025"
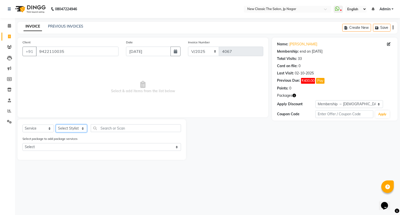
click at [73, 128] on select "Select Stylist Amit [PERSON_NAME] [PERSON_NAME] [PERSON_NAME] Manager [PERSON_N…" at bounding box center [71, 128] width 31 height 8
select select "27632"
click at [56, 125] on select "Select Stylist Amit [PERSON_NAME] [PERSON_NAME] [PERSON_NAME] Manager [PERSON_N…" at bounding box center [71, 128] width 31 height 8
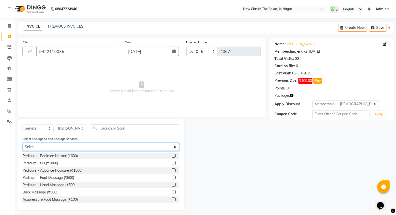
click at [70, 147] on select "Select Inaugural OFFER Prasad Pendharkar 1500" at bounding box center [101, 147] width 157 height 8
select select "1: Object"
click at [23, 143] on select "Select Inaugural OFFER Prasad Pendharkar 1500" at bounding box center [101, 147] width 157 height 8
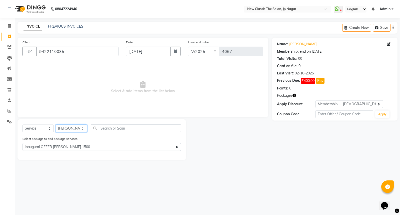
click at [63, 129] on select "Select Stylist Amit [PERSON_NAME] [PERSON_NAME] [PERSON_NAME] Manager [PERSON_N…" at bounding box center [71, 128] width 31 height 8
select select "27780"
click at [56, 125] on select "Select Stylist Amit [PERSON_NAME] [PERSON_NAME] [PERSON_NAME] Manager [PERSON_N…" at bounding box center [71, 128] width 31 height 8
click at [31, 131] on select "Select Service Product Membership Package Voucher Prepaid Gift Card" at bounding box center [38, 128] width 31 height 8
click at [23, 125] on select "Select Service Product Membership Package Voucher Prepaid Gift Card" at bounding box center [38, 128] width 31 height 8
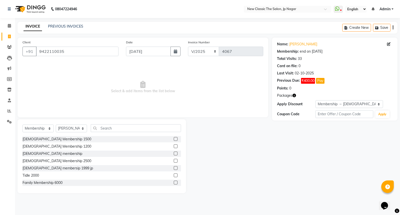
click at [174, 139] on label at bounding box center [176, 139] width 4 height 4
click at [174, 139] on input "checkbox" at bounding box center [175, 138] width 3 height 3
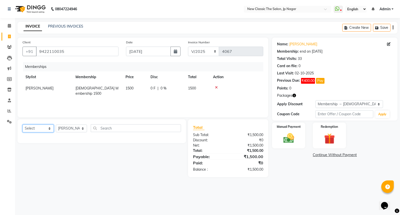
click at [40, 130] on select "Select Service Product Package Voucher Prepaid Gift Card" at bounding box center [38, 128] width 31 height 8
select select "package"
click at [23, 125] on select "Select Service Product Package Voucher Prepaid Gift Card" at bounding box center [38, 128] width 31 height 8
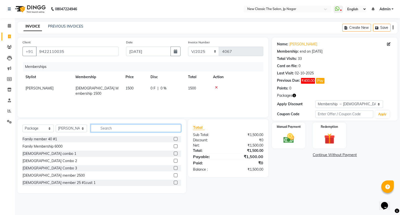
click at [131, 131] on input "text" at bounding box center [136, 128] width 90 height 8
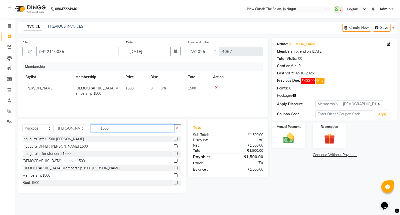
type input "1500"
click at [174, 160] on label at bounding box center [176, 161] width 4 height 4
click at [174, 160] on input "checkbox" at bounding box center [175, 160] width 3 height 3
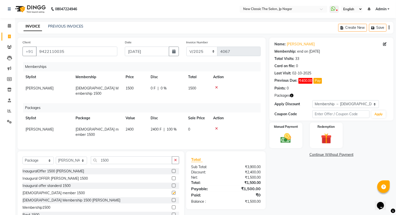
checkbox input "false"
click at [284, 139] on img at bounding box center [286, 138] width 18 height 13
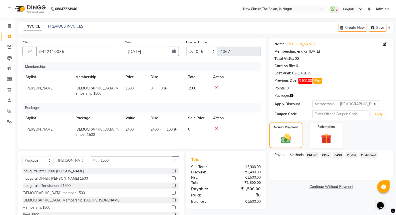
click at [313, 154] on span "ONLINE" at bounding box center [312, 155] width 13 height 6
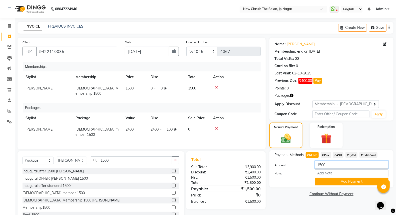
click at [322, 163] on input "1500" at bounding box center [352, 165] width 74 height 8
type input "00"
click at [332, 183] on button "Add Payment" at bounding box center [352, 181] width 74 height 8
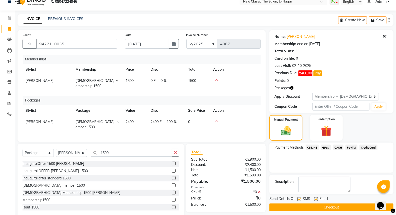
scroll to position [11, 0]
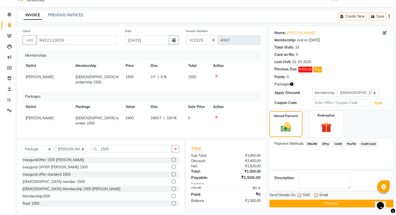
click at [299, 194] on label at bounding box center [299, 195] width 4 height 4
click at [299, 194] on input "checkbox" at bounding box center [298, 195] width 3 height 3
checkbox input "false"
click at [64, 145] on select "Select Stylist Amit [PERSON_NAME] [PERSON_NAME] [PERSON_NAME] Manager [PERSON_N…" at bounding box center [71, 149] width 31 height 8
select select "27632"
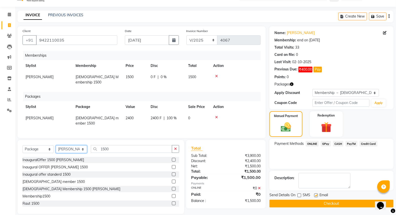
click at [56, 145] on select "Select Stylist Amit [PERSON_NAME] [PERSON_NAME] [PERSON_NAME] Manager [PERSON_N…" at bounding box center [71, 149] width 31 height 8
click at [39, 145] on select "Select Service Product Package Voucher Prepaid Gift Card" at bounding box center [38, 149] width 31 height 8
select select "service"
click at [23, 145] on select "Select Service Product Package Voucher Prepaid Gift Card" at bounding box center [38, 149] width 31 height 8
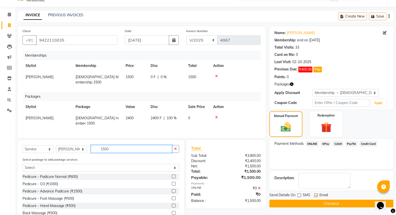
click at [114, 145] on input "1500" at bounding box center [131, 149] width 81 height 8
type input "1"
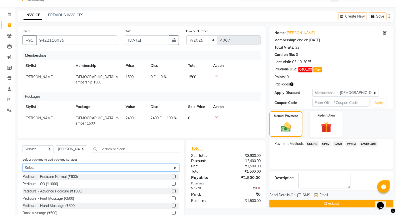
click at [152, 164] on select "Select male member 1500 Inaugural OFFER Prasad Pendharkar 1500" at bounding box center [101, 168] width 157 height 8
select select "1: Object"
click at [23, 164] on select "Select male member 1500 Inaugural OFFER Prasad Pendharkar 1500" at bounding box center [101, 168] width 157 height 8
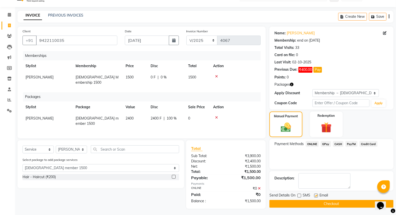
click at [174, 175] on label at bounding box center [174, 177] width 4 height 4
click at [174, 175] on input "checkbox" at bounding box center [173, 176] width 3 height 3
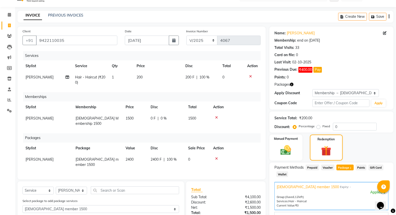
checkbox input "false"
click at [148, 186] on input "text" at bounding box center [135, 190] width 88 height 8
type input "t"
select select "0: undefined"
type input "trim"
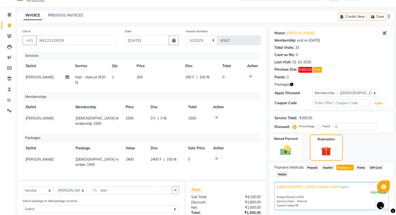
click at [173, 214] on label at bounding box center [174, 218] width 4 height 4
click at [173, 214] on input "checkbox" at bounding box center [173, 217] width 3 height 3
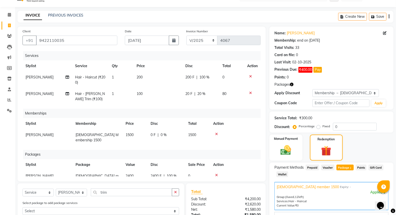
checkbox input "false"
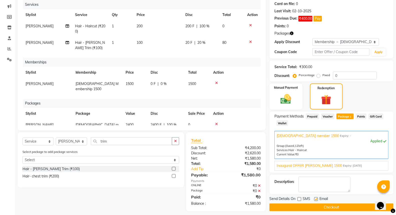
scroll to position [66, 0]
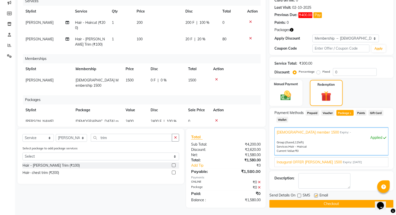
click at [197, 39] on span "20 %" at bounding box center [201, 39] width 8 height 5
select select "27632"
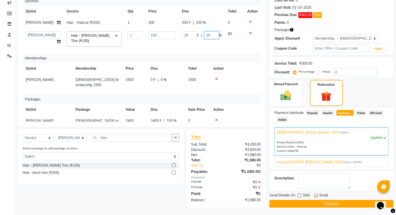
click at [204, 34] on input "20" at bounding box center [211, 35] width 15 height 8
type input "00"
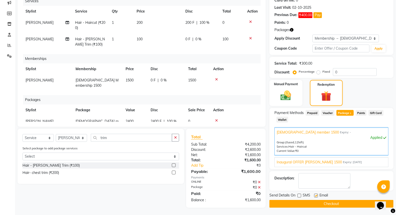
click at [194, 48] on td "0 F | 0 %" at bounding box center [200, 42] width 37 height 17
select select "27632"
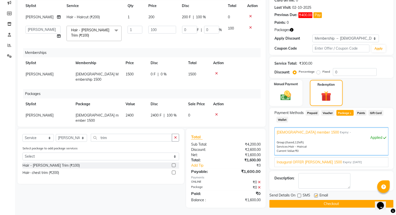
scroll to position [8, 0]
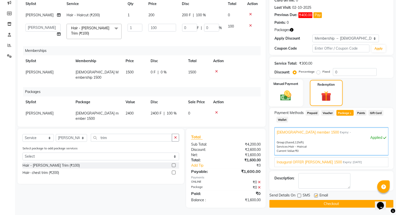
click at [284, 98] on img at bounding box center [286, 95] width 18 height 13
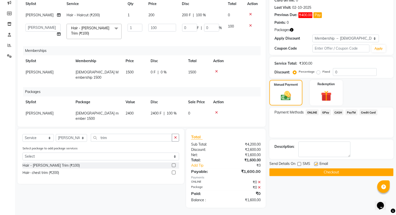
click at [313, 111] on span "ONLINE" at bounding box center [312, 112] width 13 height 6
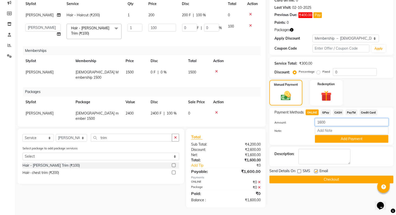
click at [322, 121] on input "1600" at bounding box center [352, 122] width 74 height 8
type input "100"
click at [331, 139] on button "Add Payment" at bounding box center [352, 139] width 74 height 8
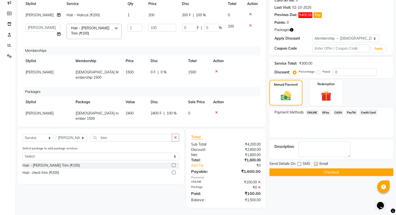
click at [309, 173] on button "Checkout" at bounding box center [331, 172] width 124 height 8
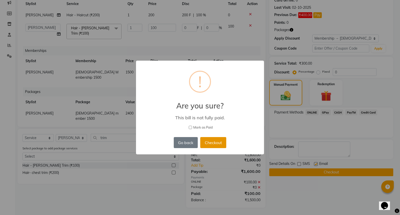
click at [211, 143] on button "Checkout" at bounding box center [213, 142] width 26 height 11
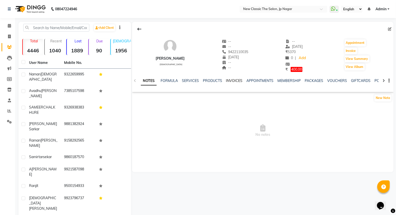
click at [235, 81] on link "INVOICES" at bounding box center [234, 80] width 17 height 5
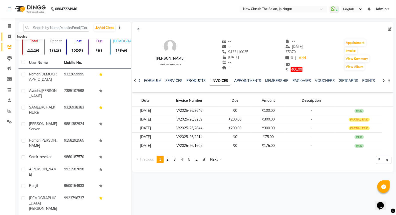
click at [9, 37] on icon at bounding box center [9, 37] width 3 height 4
select select "service"
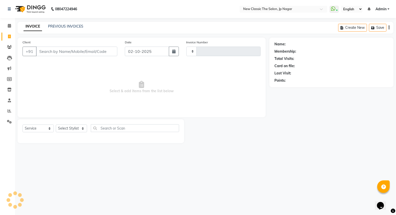
type input "4066"
select select "4678"
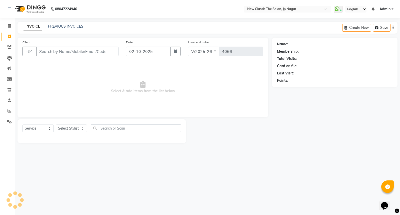
click at [87, 53] on input "Client" at bounding box center [77, 52] width 83 height 10
click at [87, 51] on input "Client" at bounding box center [77, 52] width 83 height 10
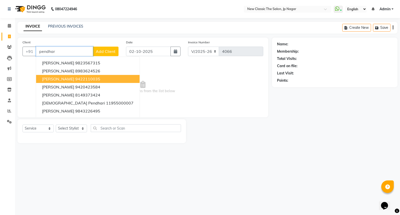
click at [83, 81] on button "PRASAD PENDHARKAR 9422110035" at bounding box center [88, 79] width 104 height 8
type input "9422110035"
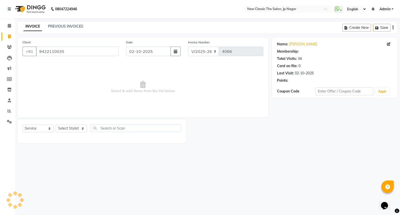
select select "1: Object"
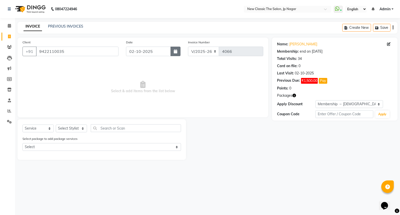
click at [175, 51] on icon "button" at bounding box center [176, 51] width 4 height 4
select select "10"
select select "2025"
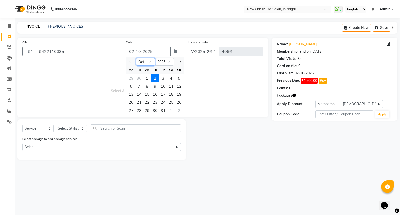
click at [150, 61] on select "Jan Feb Mar Apr May Jun Jul Aug Sep Oct Nov Dec" at bounding box center [145, 62] width 19 height 8
select select "8"
click at [136, 58] on select "Jan Feb Mar Apr May Jun Jul Aug Sep Oct Nov Dec" at bounding box center [145, 62] width 19 height 8
click at [138, 110] on div "26" at bounding box center [139, 110] width 8 height 8
type input "26-08-2025"
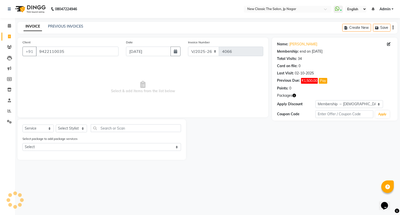
type input "4068"
click at [73, 130] on select "Select Stylist Amit [PERSON_NAME] [PERSON_NAME] [PERSON_NAME] Manager [PERSON_N…" at bounding box center [71, 128] width 31 height 8
select select "27631"
click at [56, 125] on select "Select Stylist Amit [PERSON_NAME] [PERSON_NAME] [PERSON_NAME] Manager [PERSON_N…" at bounding box center [71, 128] width 31 height 8
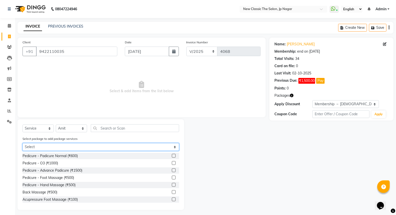
click at [70, 147] on select "Select male member 1500" at bounding box center [101, 147] width 157 height 8
select select "1: Object"
click at [23, 143] on select "Select male member 1500" at bounding box center [101, 147] width 157 height 8
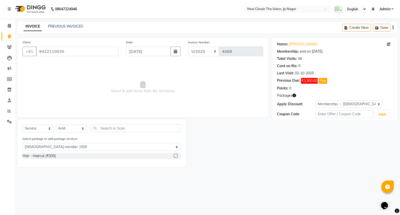
click at [175, 156] on label at bounding box center [176, 156] width 4 height 4
click at [175, 156] on input "checkbox" at bounding box center [175, 155] width 3 height 3
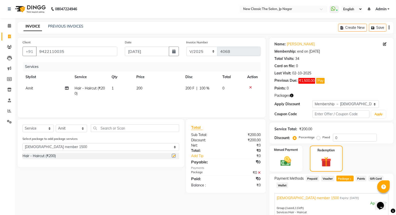
checkbox input "false"
click at [113, 129] on input "text" at bounding box center [135, 128] width 88 height 8
type input "t"
select select "0: undefined"
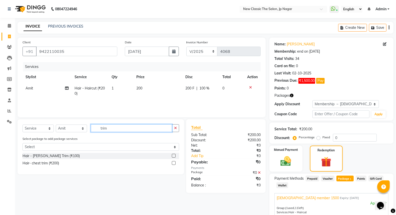
type input "trim"
click at [173, 155] on label at bounding box center [174, 156] width 4 height 4
click at [173, 155] on input "checkbox" at bounding box center [173, 155] width 3 height 3
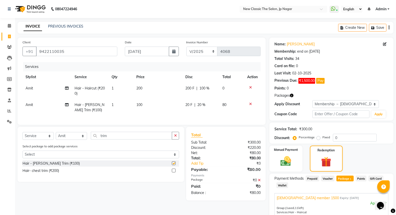
checkbox input "false"
click at [199, 103] on span "20 %" at bounding box center [201, 104] width 8 height 5
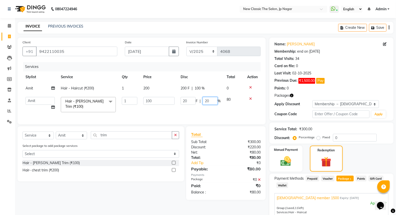
click at [207, 101] on input "20" at bounding box center [210, 101] width 15 height 8
type input "00"
click at [199, 109] on td "20 F | 00 %" at bounding box center [201, 104] width 46 height 21
click at [280, 163] on img at bounding box center [286, 161] width 18 height 13
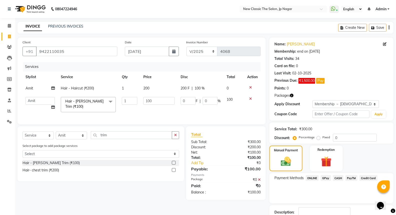
click at [313, 176] on span "ONLINE" at bounding box center [312, 178] width 13 height 6
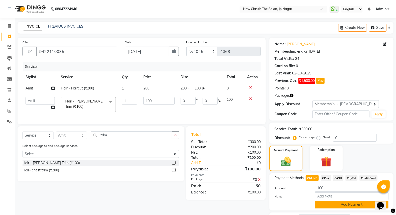
click at [338, 205] on button "Add Payment" at bounding box center [352, 204] width 74 height 8
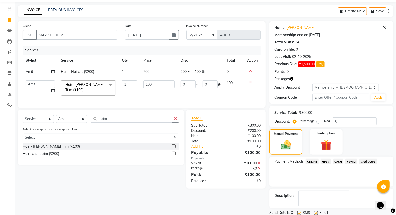
scroll to position [34, 0]
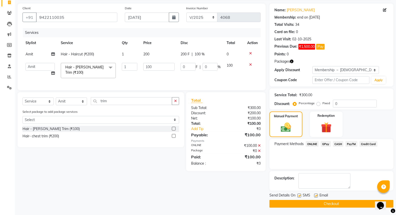
click at [300, 195] on label at bounding box center [299, 195] width 4 height 4
click at [300, 195] on input "checkbox" at bounding box center [298, 195] width 3 height 3
checkbox input "false"
click at [309, 204] on button "Checkout" at bounding box center [331, 204] width 124 height 8
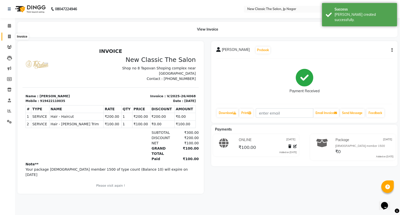
click at [9, 36] on icon at bounding box center [9, 37] width 3 height 4
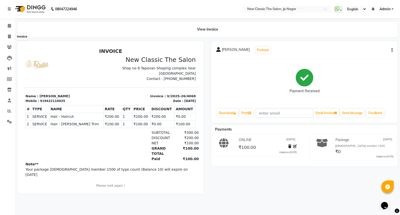
select select "service"
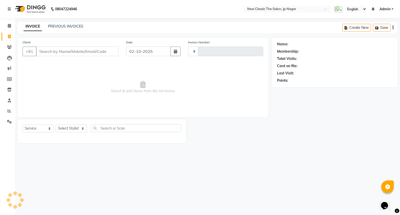
type input "4069"
select select "4678"
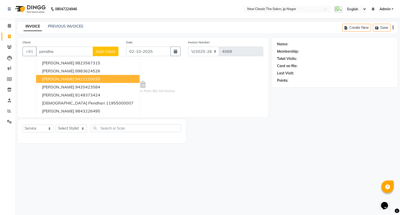
click at [74, 81] on span "PRASAD PENDHARKAR" at bounding box center [58, 78] width 32 height 5
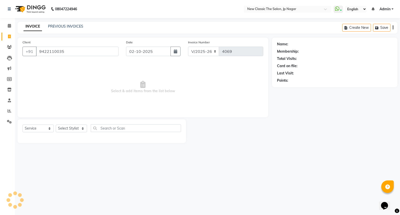
type input "9422110035"
select select "1: Object"
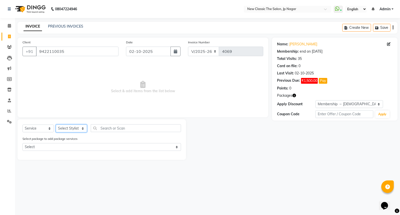
click at [68, 129] on select "Select Stylist Amit [PERSON_NAME] [PERSON_NAME] [PERSON_NAME] Manager [PERSON_N…" at bounding box center [71, 128] width 31 height 8
select select "27631"
click at [56, 125] on select "Select Stylist Amit [PERSON_NAME] [PERSON_NAME] [PERSON_NAME] Manager [PERSON_N…" at bounding box center [71, 128] width 31 height 8
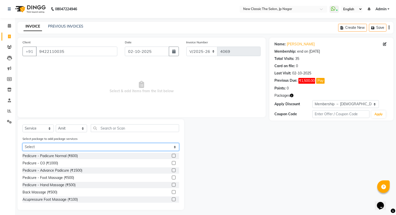
click at [42, 146] on select "Select male member 1500" at bounding box center [101, 147] width 157 height 8
select select "1: Object"
click at [23, 143] on select "Select male member 1500" at bounding box center [101, 147] width 157 height 8
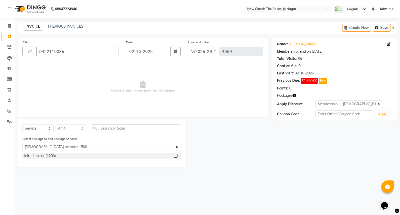
click at [176, 156] on label at bounding box center [176, 156] width 4 height 4
click at [176, 156] on input "checkbox" at bounding box center [175, 155] width 3 height 3
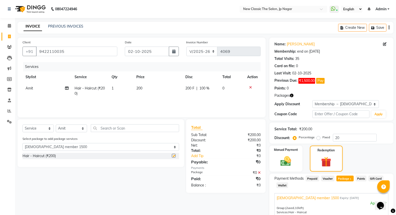
checkbox input "false"
click at [321, 83] on button "Pay" at bounding box center [320, 81] width 9 height 6
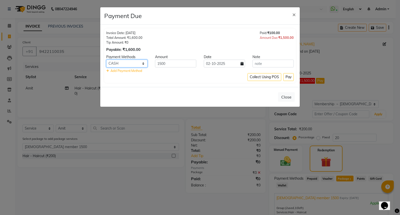
click at [137, 62] on select "ONLINE GPay CASH PayTM Credit Card" at bounding box center [126, 64] width 41 height 8
click at [106, 60] on select "ONLINE GPay CASH PayTM Credit Card" at bounding box center [126, 64] width 41 height 8
click at [122, 63] on select "ONLINE GPay CASH PayTM Credit Card" at bounding box center [126, 64] width 41 height 8
select select "72"
click at [106, 60] on select "ONLINE GPay CASH PayTM Credit Card" at bounding box center [126, 64] width 41 height 8
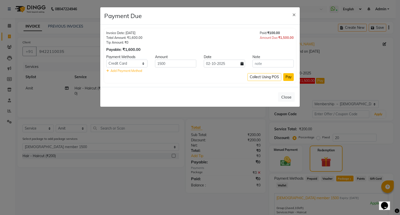
click at [286, 76] on button "Pay" at bounding box center [288, 77] width 11 height 8
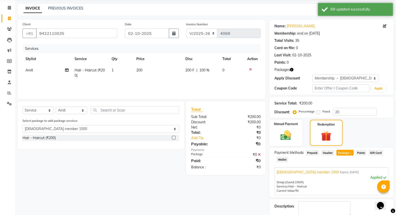
scroll to position [46, 0]
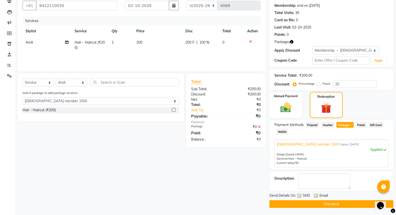
click at [310, 203] on button "Checkout" at bounding box center [331, 204] width 124 height 8
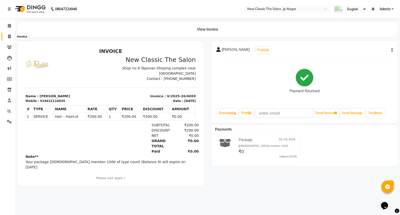
click at [10, 37] on icon at bounding box center [9, 37] width 3 height 4
select select "service"
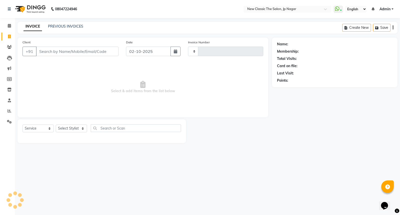
type input "4070"
select select "4678"
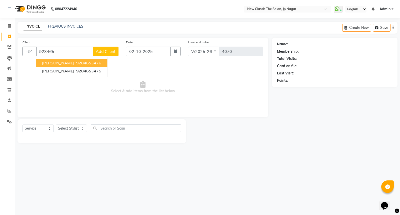
click at [76, 62] on span "928465" at bounding box center [83, 62] width 15 height 5
type input "9284653476"
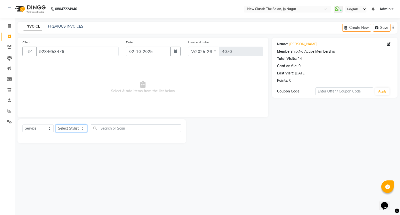
click at [65, 129] on select "Select Stylist Amit [PERSON_NAME] [PERSON_NAME] [PERSON_NAME] Manager [PERSON_N…" at bounding box center [71, 128] width 31 height 8
select select "27630"
click at [56, 125] on select "Select Stylist Amit [PERSON_NAME] [PERSON_NAME] [PERSON_NAME] Manager [PERSON_N…" at bounding box center [71, 128] width 31 height 8
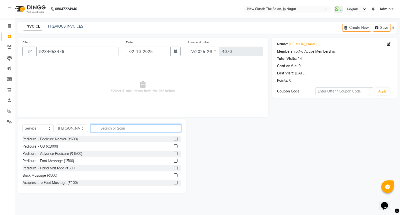
click at [113, 128] on input "text" at bounding box center [136, 128] width 90 height 8
type input "wax"
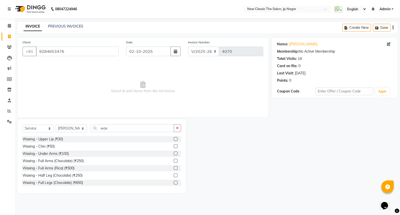
click at [174, 161] on label at bounding box center [176, 161] width 4 height 4
click at [174, 161] on input "checkbox" at bounding box center [175, 160] width 3 height 3
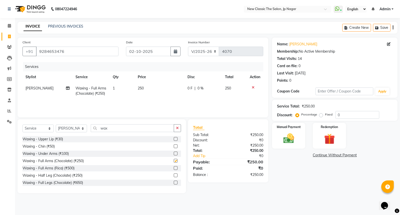
checkbox input "false"
drag, startPoint x: 178, startPoint y: 128, endPoint x: 166, endPoint y: 128, distance: 11.8
click at [177, 128] on icon "button" at bounding box center [177, 128] width 3 height 4
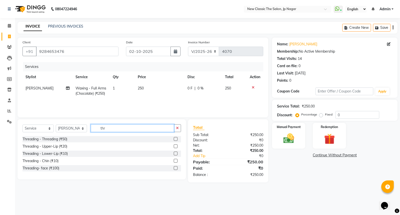
type input "thr"
drag, startPoint x: 174, startPoint y: 138, endPoint x: 174, endPoint y: 141, distance: 3.0
click at [174, 138] on label at bounding box center [176, 139] width 4 height 4
click at [174, 138] on input "checkbox" at bounding box center [175, 138] width 3 height 3
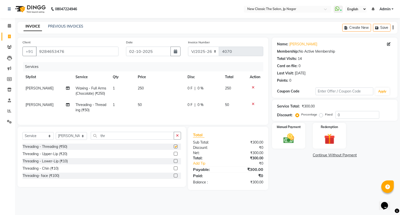
checkbox input "false"
click at [175, 155] on label at bounding box center [176, 154] width 4 height 4
click at [175, 155] on input "checkbox" at bounding box center [175, 153] width 3 height 3
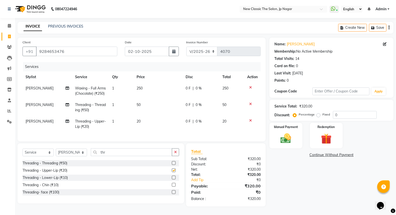
checkbox input "false"
click at [173, 179] on label at bounding box center [174, 177] width 4 height 4
click at [173, 179] on input "checkbox" at bounding box center [173, 177] width 3 height 3
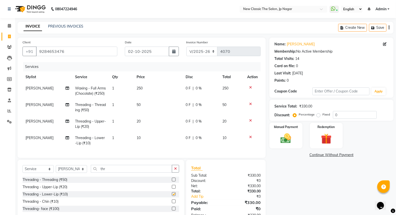
checkbox input "false"
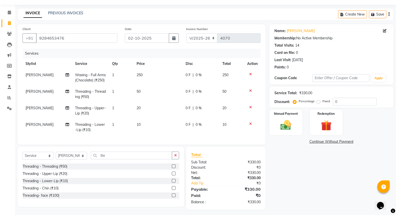
scroll to position [25, 0]
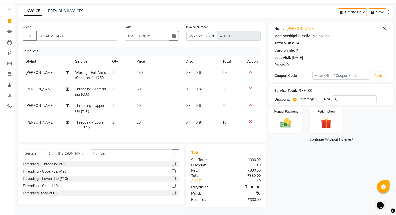
click at [186, 103] on span "0 F" at bounding box center [188, 105] width 5 height 5
select select "27630"
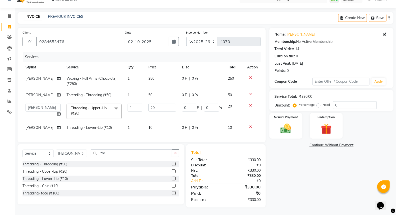
scroll to position [14, 0]
click at [182, 104] on input "0" at bounding box center [189, 108] width 15 height 8
type input "10"
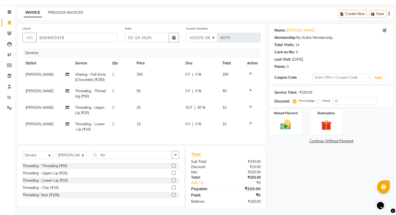
click at [34, 91] on td "[PERSON_NAME]" at bounding box center [48, 93] width 50 height 17
select select "27630"
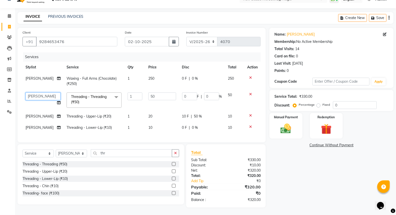
click at [38, 93] on select "Amit Amol Anil Kirti Komal Manager Prachi Rina Shital Smita surendra" at bounding box center [43, 96] width 35 height 8
select select "27627"
click at [32, 114] on span "[PERSON_NAME]" at bounding box center [40, 116] width 28 height 5
select select "27630"
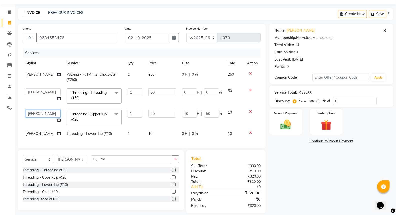
click at [32, 111] on select "Amit Amol Anil Kirti Komal Manager Prachi Rina Shital Smita surendra" at bounding box center [43, 114] width 35 height 8
select select "27627"
click at [30, 133] on span "[PERSON_NAME]" at bounding box center [40, 133] width 28 height 5
select select "27630"
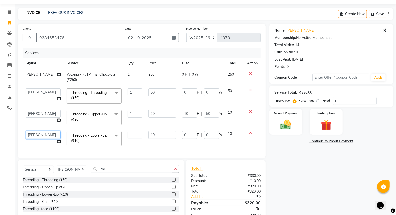
click at [30, 132] on select "Amit Amol Anil Kirti Komal Manager Prachi Rina Shital Smita surendra" at bounding box center [43, 135] width 35 height 8
select select "27627"
click at [288, 124] on img at bounding box center [286, 124] width 18 height 13
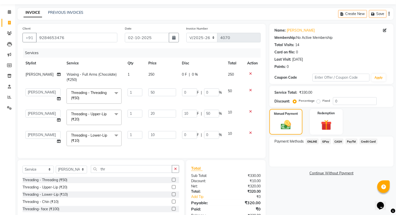
click at [328, 140] on span "GPay" at bounding box center [326, 141] width 10 height 6
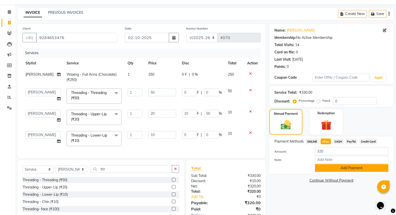
click at [334, 168] on button "Add Payment" at bounding box center [352, 168] width 74 height 8
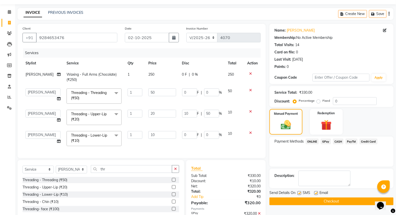
scroll to position [40, 0]
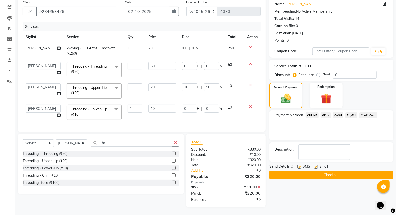
click at [318, 176] on button "Checkout" at bounding box center [331, 175] width 124 height 8
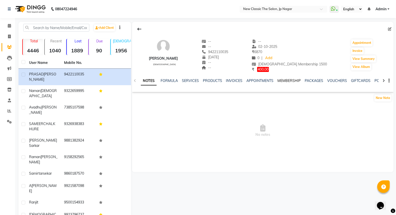
click at [279, 80] on link "MEMBERSHIP" at bounding box center [289, 80] width 23 height 5
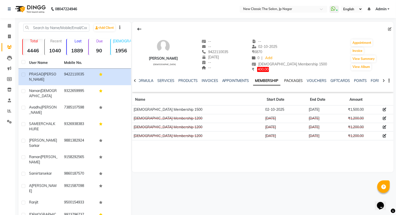
click at [291, 81] on link "PACKAGES" at bounding box center [293, 80] width 19 height 5
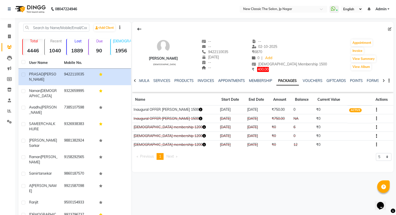
click at [354, 111] on span "ACTIVE" at bounding box center [355, 110] width 13 height 4
click at [376, 110] on icon "button" at bounding box center [376, 110] width 1 height 0
click at [340, 112] on div "Edit" at bounding box center [352, 113] width 33 height 6
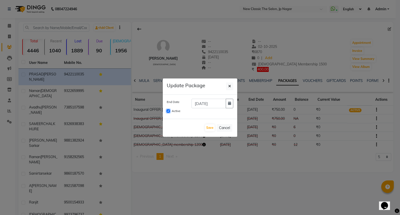
click at [168, 110] on input "Active" at bounding box center [169, 111] width 4 height 4
checkbox input "false"
click at [210, 127] on button "Save" at bounding box center [210, 127] width 10 height 7
checkbox input "false"
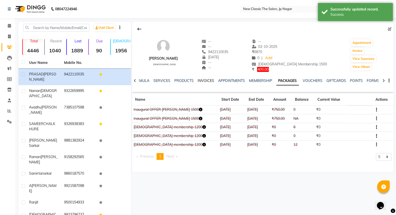
click at [207, 81] on link "INVOICES" at bounding box center [206, 80] width 17 height 5
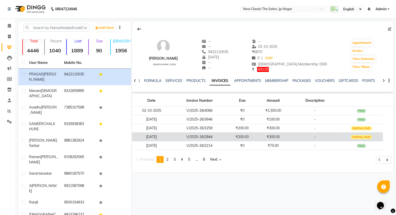
click at [261, 136] on td "₹300.00" at bounding box center [273, 136] width 34 height 9
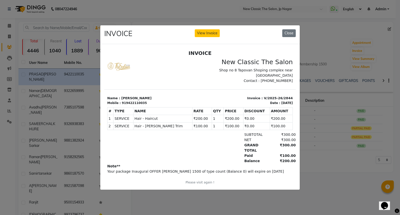
click at [209, 31] on button "View Invoice" at bounding box center [207, 33] width 25 height 8
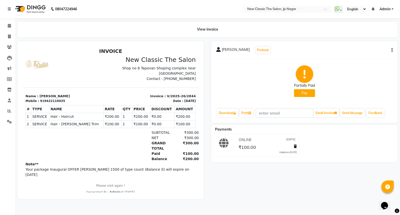
click at [393, 49] on div "[PERSON_NAME] Prebook Partially Paid Pay Download Print Email Invoice Send Mess…" at bounding box center [304, 82] width 186 height 82
click at [392, 50] on icon "button" at bounding box center [392, 50] width 1 height 0
click at [359, 37] on div "Cancel Invoice" at bounding box center [367, 38] width 34 height 6
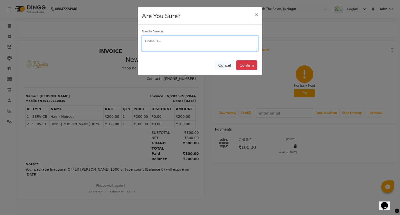
click at [182, 44] on textarea at bounding box center [200, 44] width 117 height 16
type textarea "wrong"
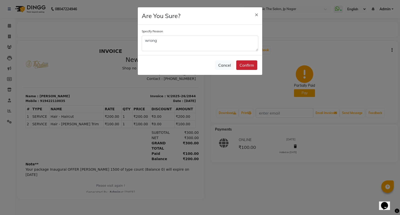
click at [248, 68] on button "Confirm" at bounding box center [246, 65] width 21 height 10
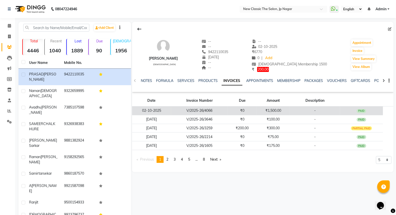
click at [215, 111] on td "V/2025-26/4066" at bounding box center [199, 110] width 57 height 9
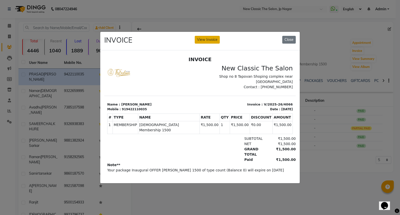
click at [200, 36] on button "View Invoice" at bounding box center [207, 40] width 25 height 8
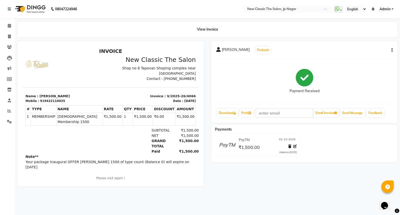
click at [392, 50] on icon "button" at bounding box center [392, 50] width 1 height 0
click at [372, 55] on div "Edit Invoice" at bounding box center [371, 53] width 25 height 6
select select "service"
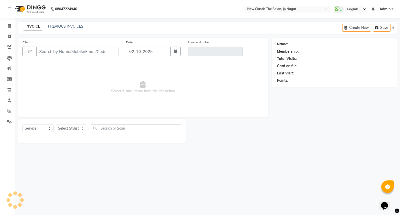
type input "9422110035"
type input "V/2025-26/4066"
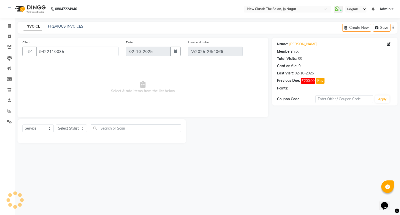
select select "select"
select select "1: Object"
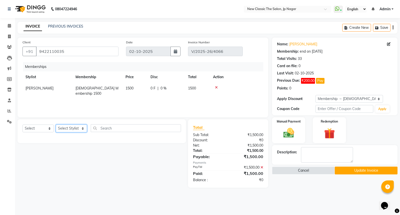
click at [69, 126] on select "Select Stylist Amit [PERSON_NAME] [PERSON_NAME] [PERSON_NAME] Manager [PERSON_N…" at bounding box center [71, 128] width 31 height 8
select select "27780"
click at [56, 125] on select "Select Stylist Amit [PERSON_NAME] [PERSON_NAME] [PERSON_NAME] Manager [PERSON_N…" at bounding box center [71, 128] width 31 height 8
click at [41, 127] on select "Select Service Product Package Voucher Prepaid Gift Card" at bounding box center [38, 128] width 31 height 8
select select "package"
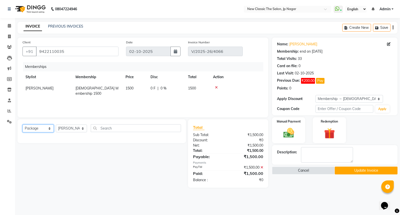
click at [23, 125] on select "Select Service Product Package Voucher Prepaid Gift Card" at bounding box center [38, 128] width 31 height 8
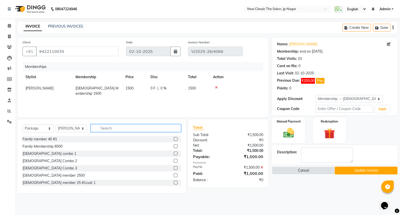
click at [118, 129] on input "text" at bounding box center [136, 128] width 90 height 8
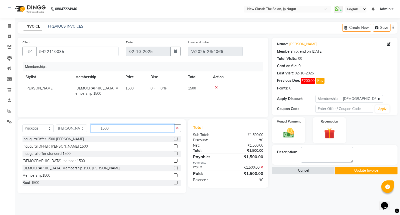
type input "1500"
click at [174, 161] on label at bounding box center [176, 161] width 4 height 4
click at [174, 161] on input "checkbox" at bounding box center [175, 160] width 3 height 3
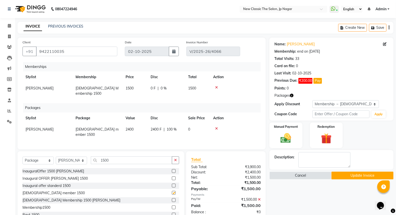
checkbox input "false"
click at [345, 176] on button "Update Invoice" at bounding box center [362, 175] width 62 height 8
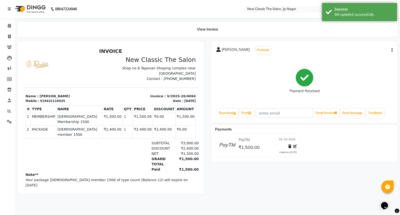
select select "service"
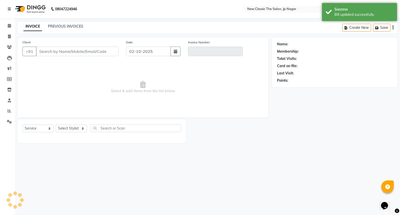
type input "9422110035"
type input "V/2025-26/4066"
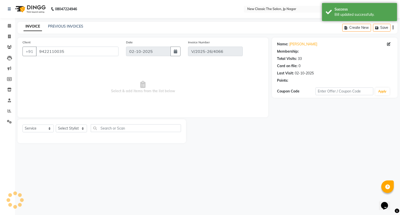
select select "1: Object"
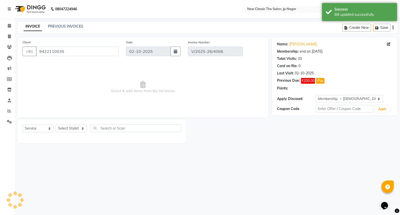
select select "select"
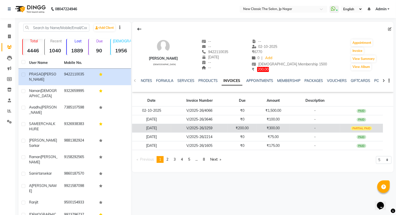
click at [245, 128] on td "₹200.00" at bounding box center [242, 128] width 29 height 9
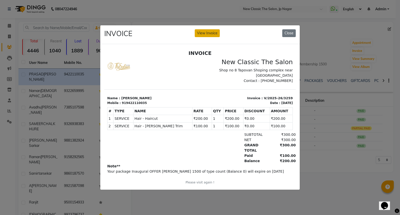
click at [207, 31] on button "View Invoice" at bounding box center [207, 33] width 25 height 8
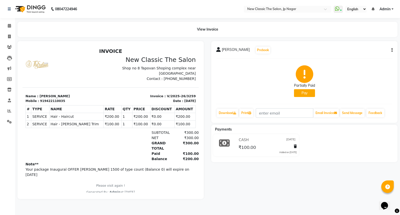
click at [392, 50] on icon "button" at bounding box center [392, 50] width 1 height 0
click at [356, 37] on div "Cancel Invoice" at bounding box center [367, 38] width 34 height 6
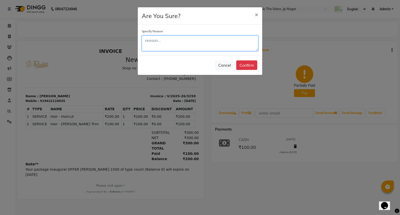
click at [186, 42] on textarea at bounding box center [200, 44] width 117 height 16
type textarea "wrong"
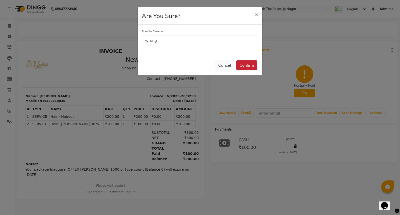
click at [243, 66] on button "Confirm" at bounding box center [246, 65] width 21 height 10
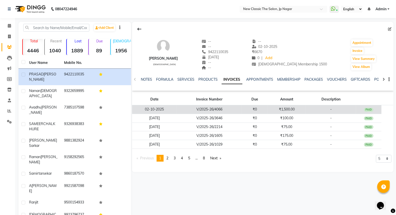
click at [237, 112] on td "V/2025-26/4066" at bounding box center [209, 109] width 65 height 9
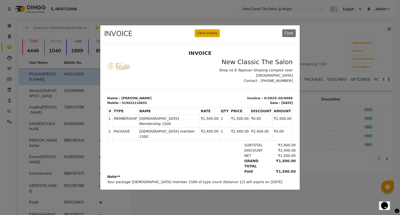
click at [208, 32] on button "View Invoice" at bounding box center [207, 33] width 25 height 8
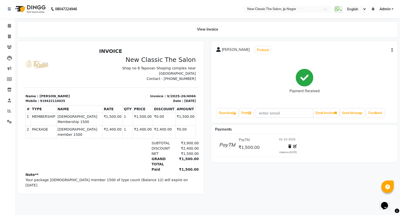
click at [393, 50] on div "[PERSON_NAME] Prebook Payment Received Download Print Email Invoice Send Messag…" at bounding box center [304, 82] width 186 height 82
click at [392, 50] on icon "button" at bounding box center [392, 50] width 1 height 0
click at [372, 53] on div "Edit Invoice" at bounding box center [371, 53] width 25 height 6
select select "service"
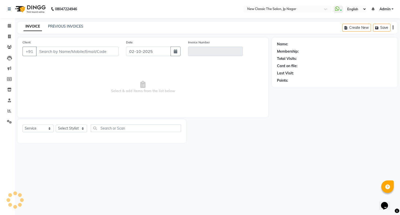
type input "9422110035"
type input "V/2025-26/4066"
select select "1: Object"
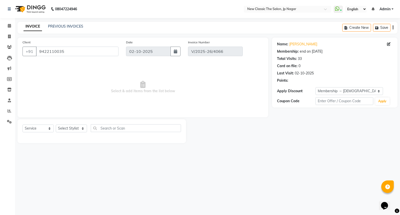
select select "select"
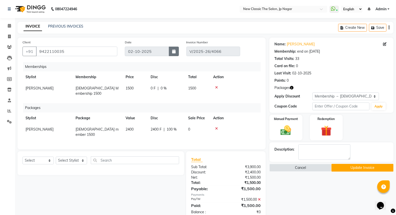
click at [175, 51] on icon "button" at bounding box center [174, 51] width 4 height 4
select select "10"
select select "2025"
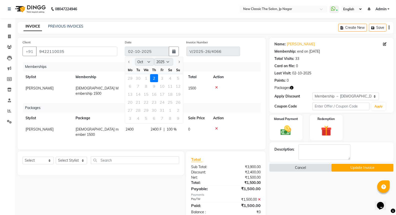
click at [304, 168] on button "Cancel" at bounding box center [300, 168] width 62 height 8
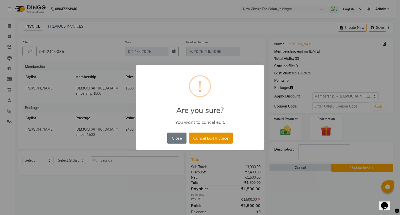
click at [211, 136] on button "Cancel Edit Invoice" at bounding box center [211, 137] width 44 height 11
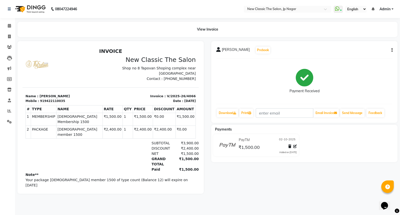
click at [392, 50] on icon "button" at bounding box center [392, 50] width 1 height 0
click at [370, 41] on div "Cancel Invoice" at bounding box center [371, 41] width 25 height 6
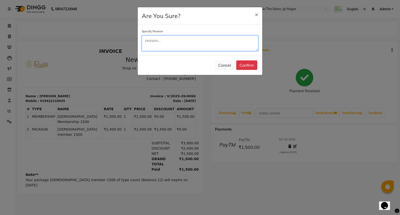
click at [183, 45] on textarea at bounding box center [200, 44] width 117 height 16
type textarea "wrong"
click at [246, 65] on button "Confirm" at bounding box center [246, 65] width 21 height 10
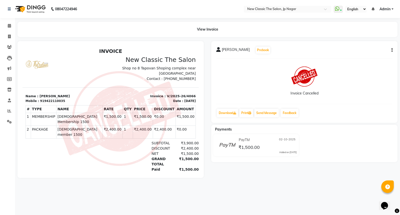
select select "service"
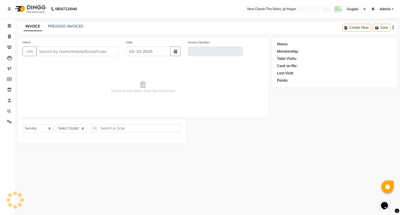
type input "9422110035"
type input "V/2025-26/4066"
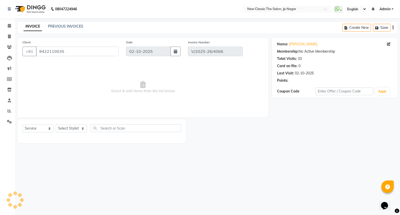
select select "select"
